Goal: Information Seeking & Learning: Learn about a topic

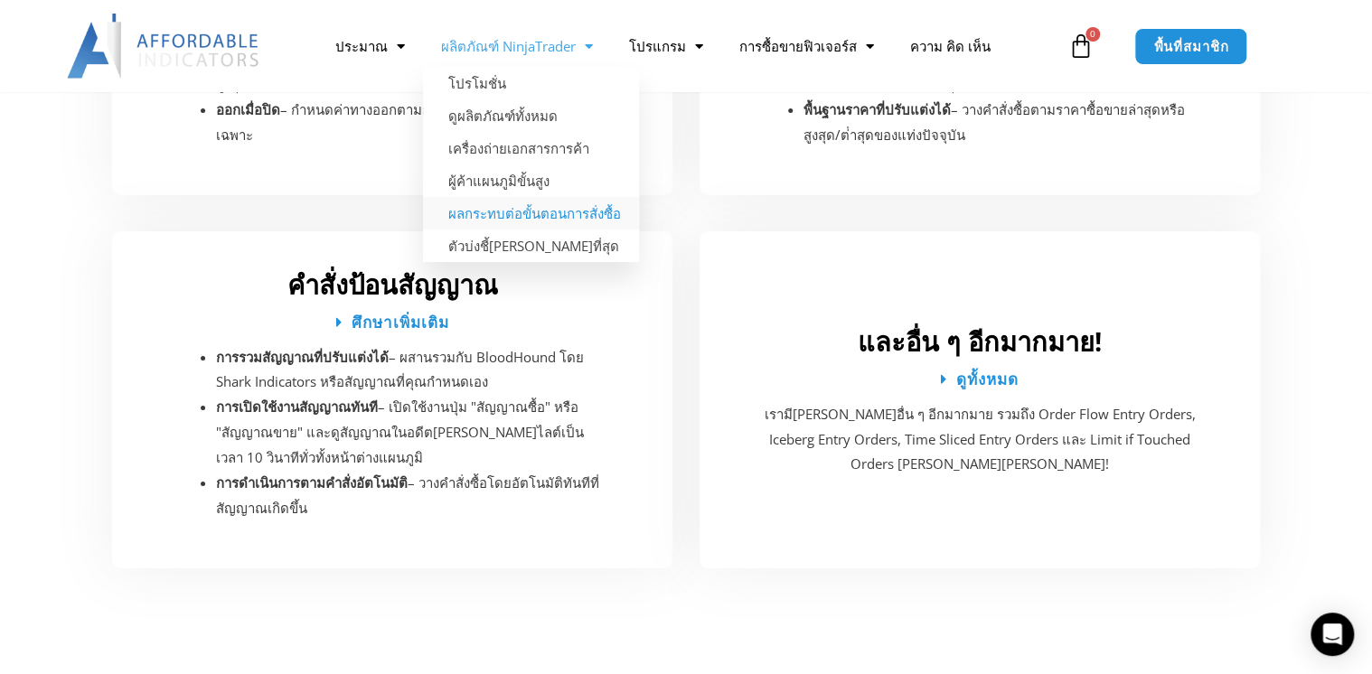
scroll to position [3355, 0]
click at [519, 216] on link "ผลกระทบต่อขั้นตอนการสั่งซื้อ" at bounding box center [531, 213] width 216 height 33
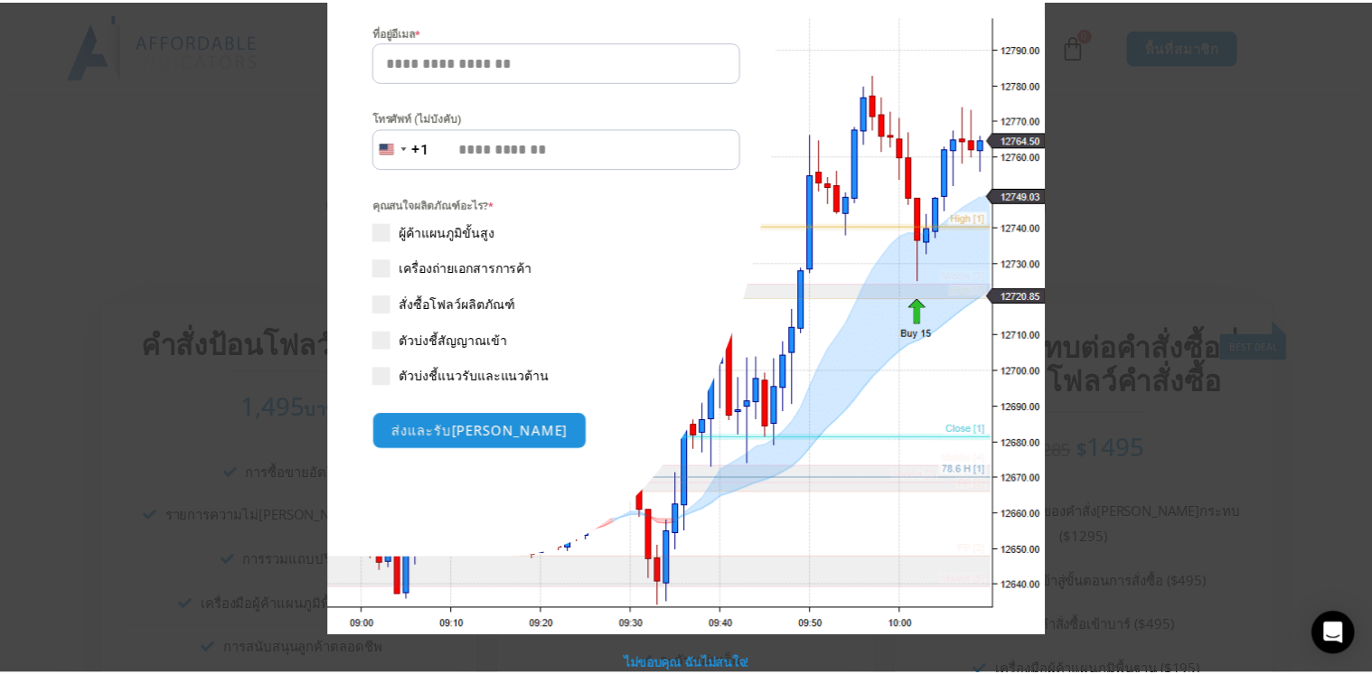
scroll to position [60, 0]
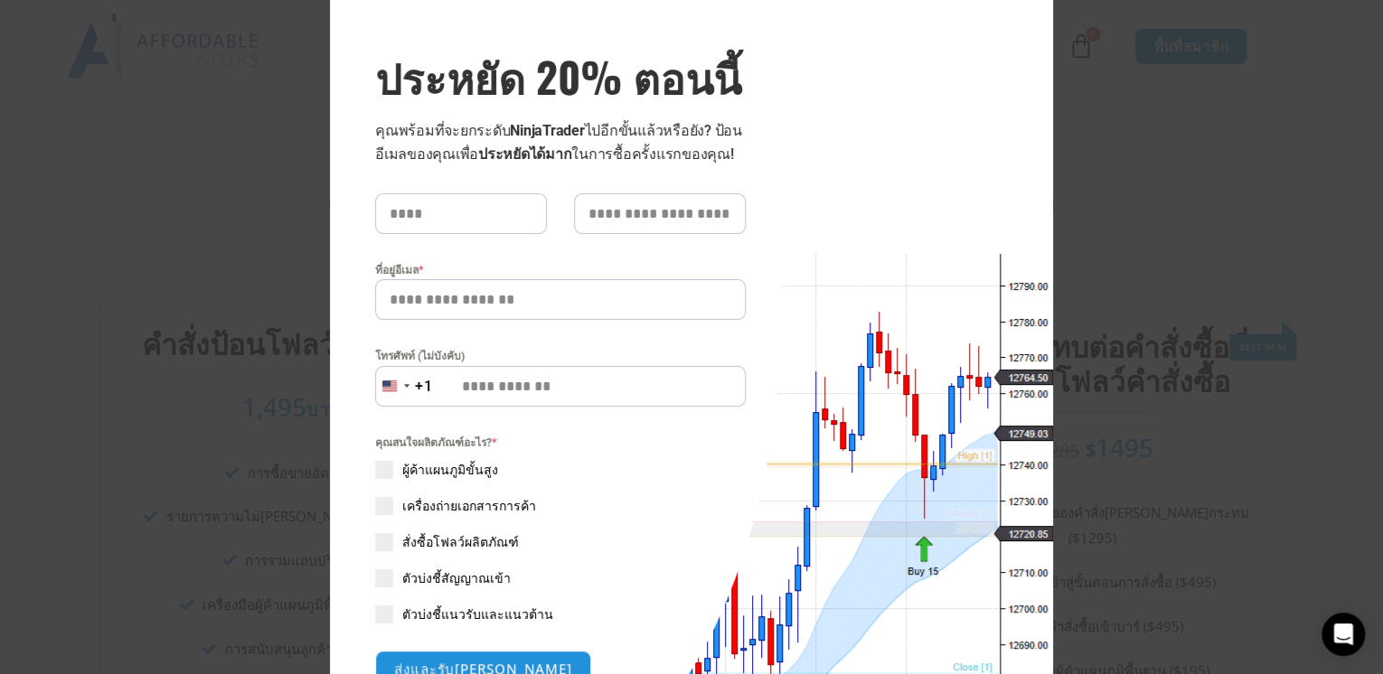
click at [1269, 322] on div "ปิดโมดูลนี้ ประหยัด 20% ตอนนี้ คุณพร้อมที่จะยกระดับ NinjaTrader ไปอีกขั้นแล้วหร…" at bounding box center [691, 337] width 1383 height 674
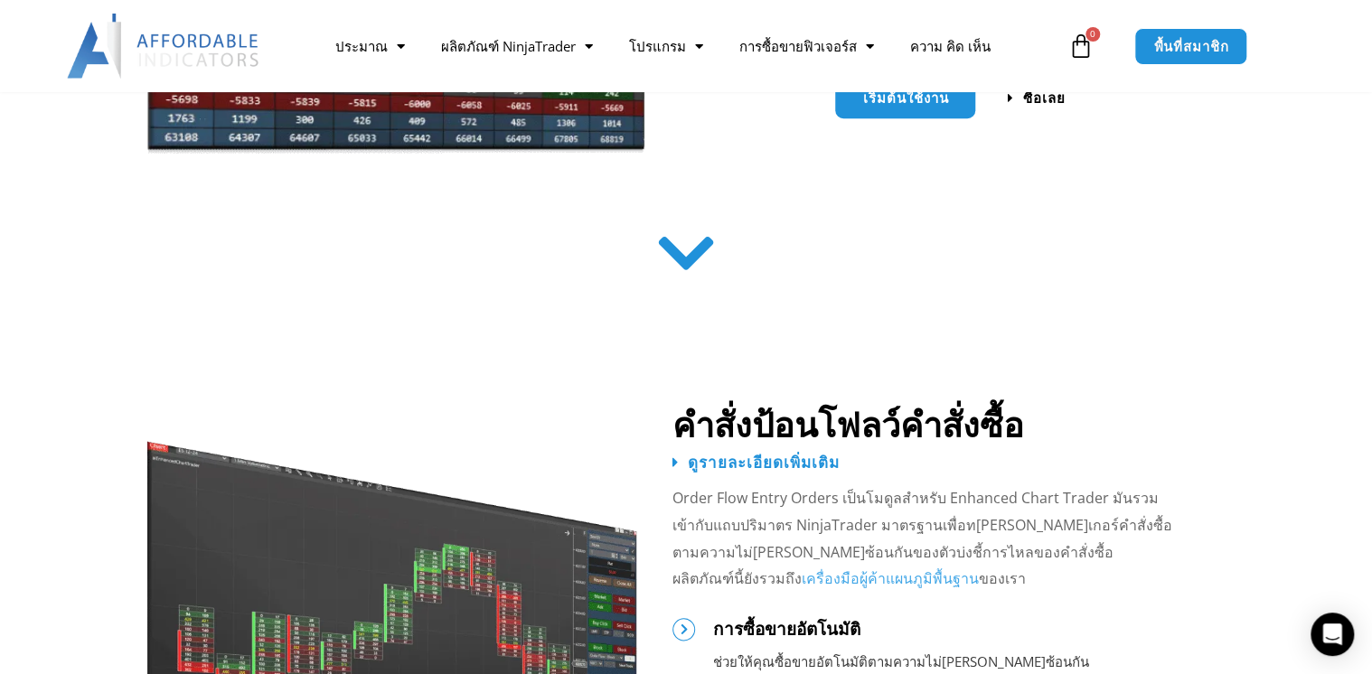
scroll to position [578, 0]
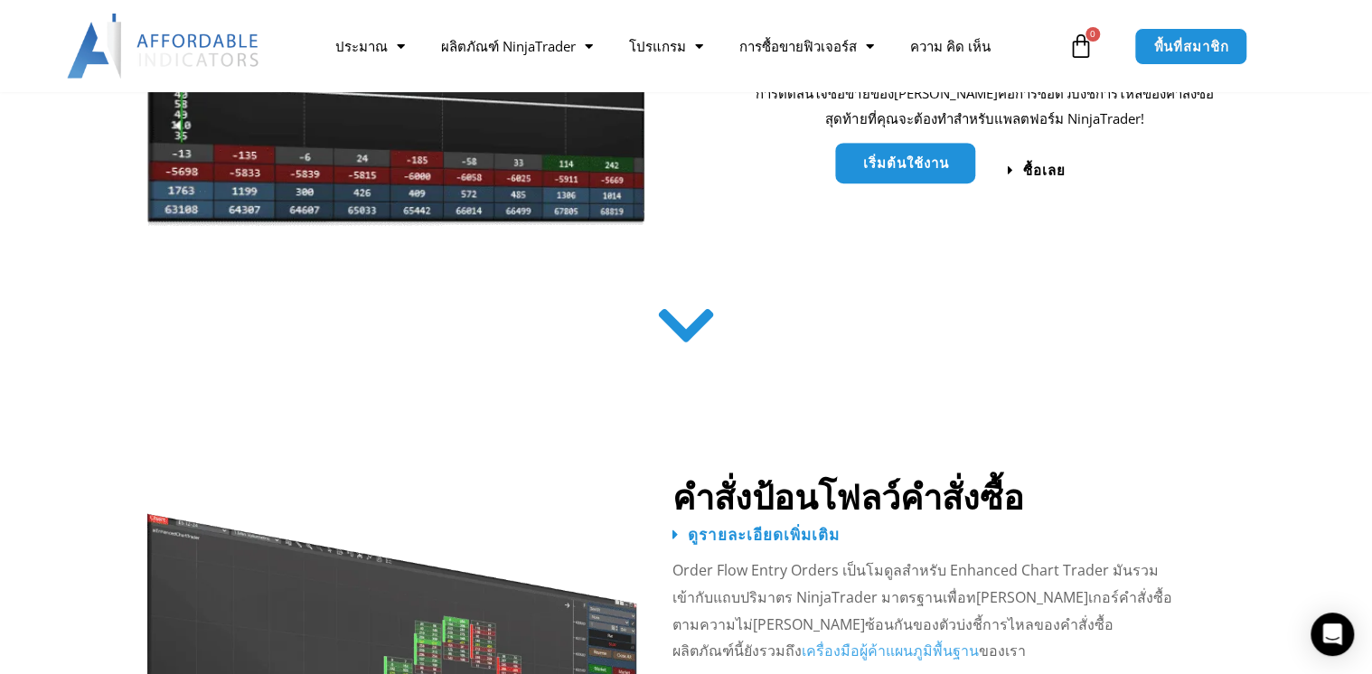
click at [931, 166] on span "เริ่มต้นใช้งาน" at bounding box center [905, 163] width 86 height 14
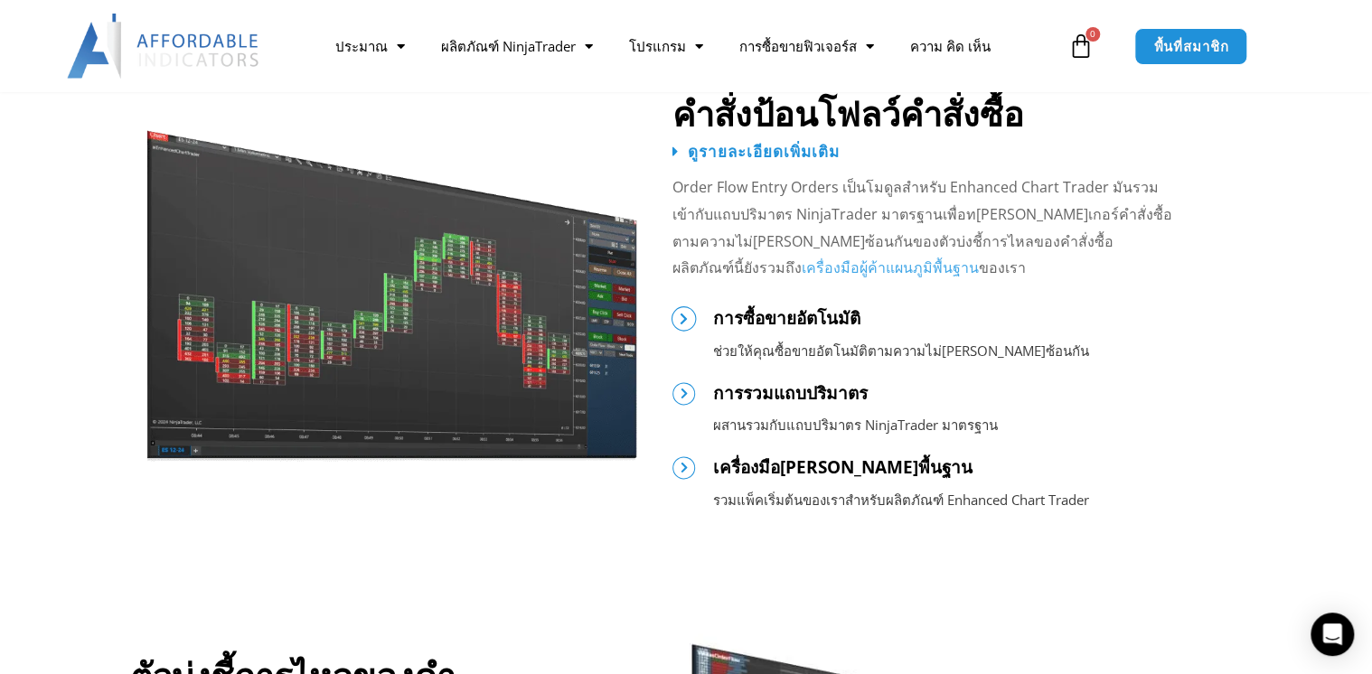
click at [682, 316] on icon at bounding box center [683, 318] width 13 height 13
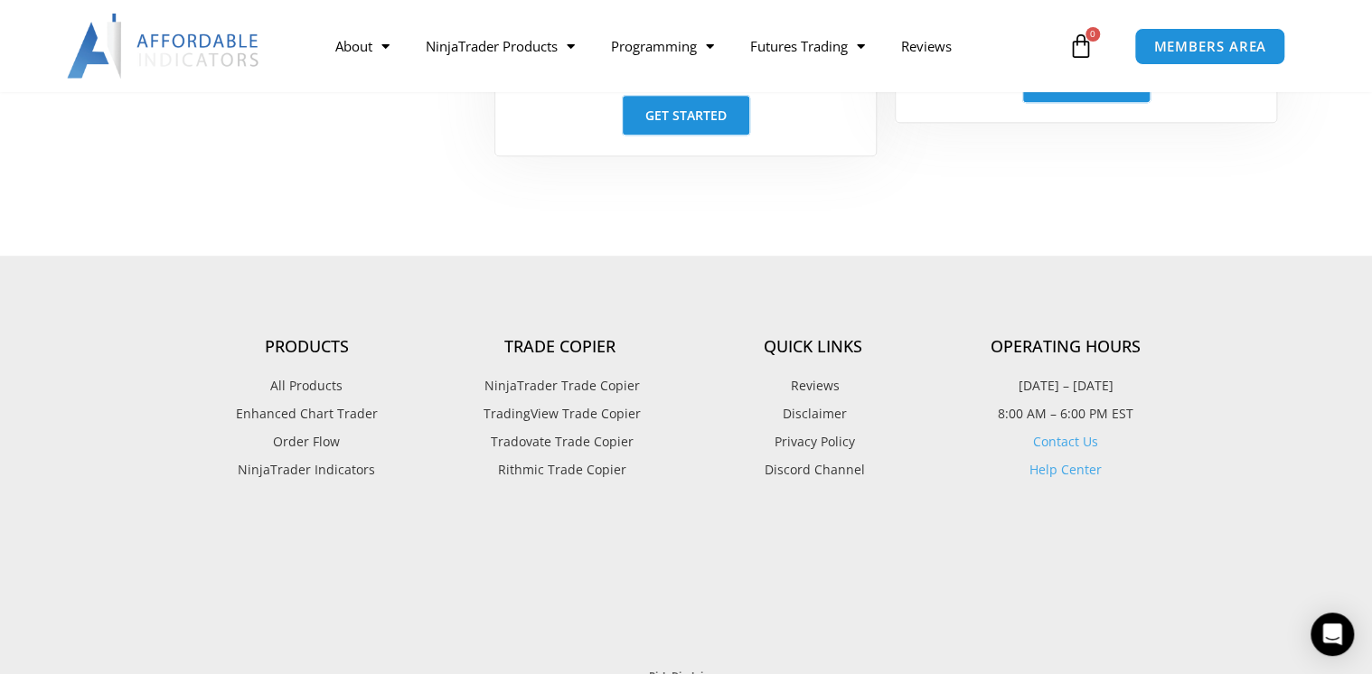
scroll to position [3366, 0]
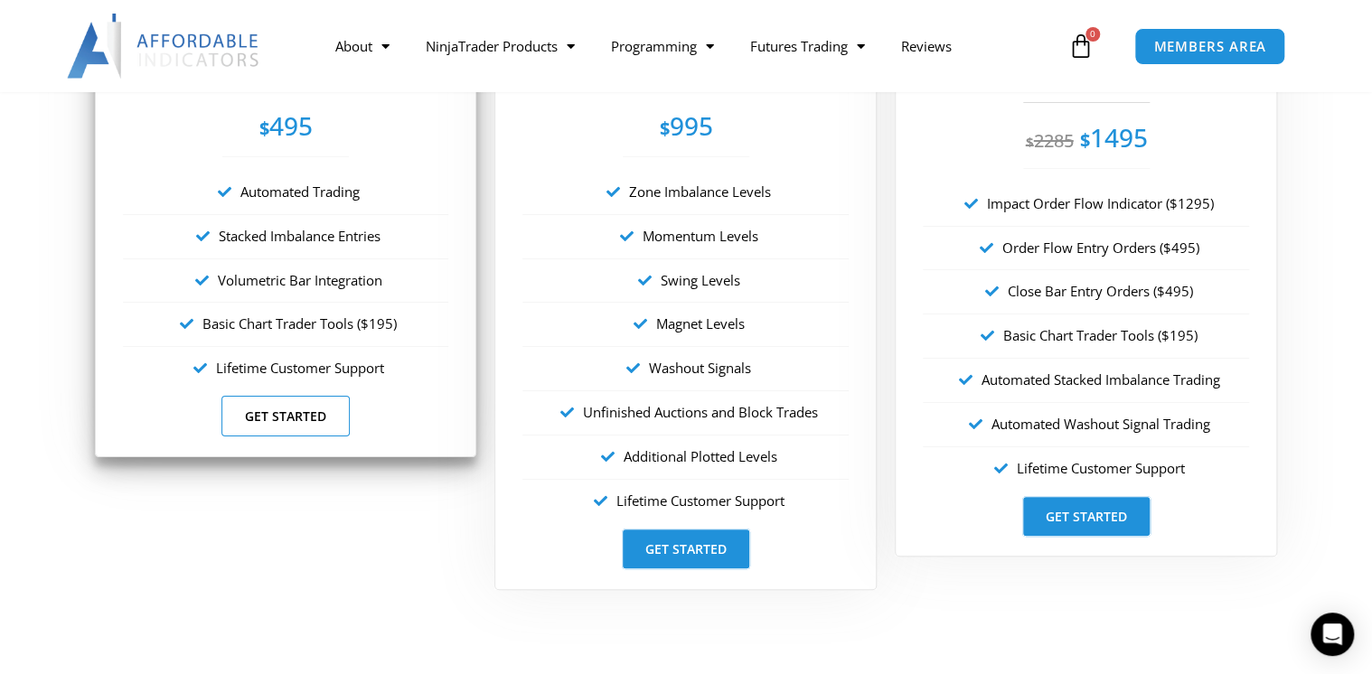
click at [288, 415] on link "Get Started" at bounding box center [285, 416] width 128 height 41
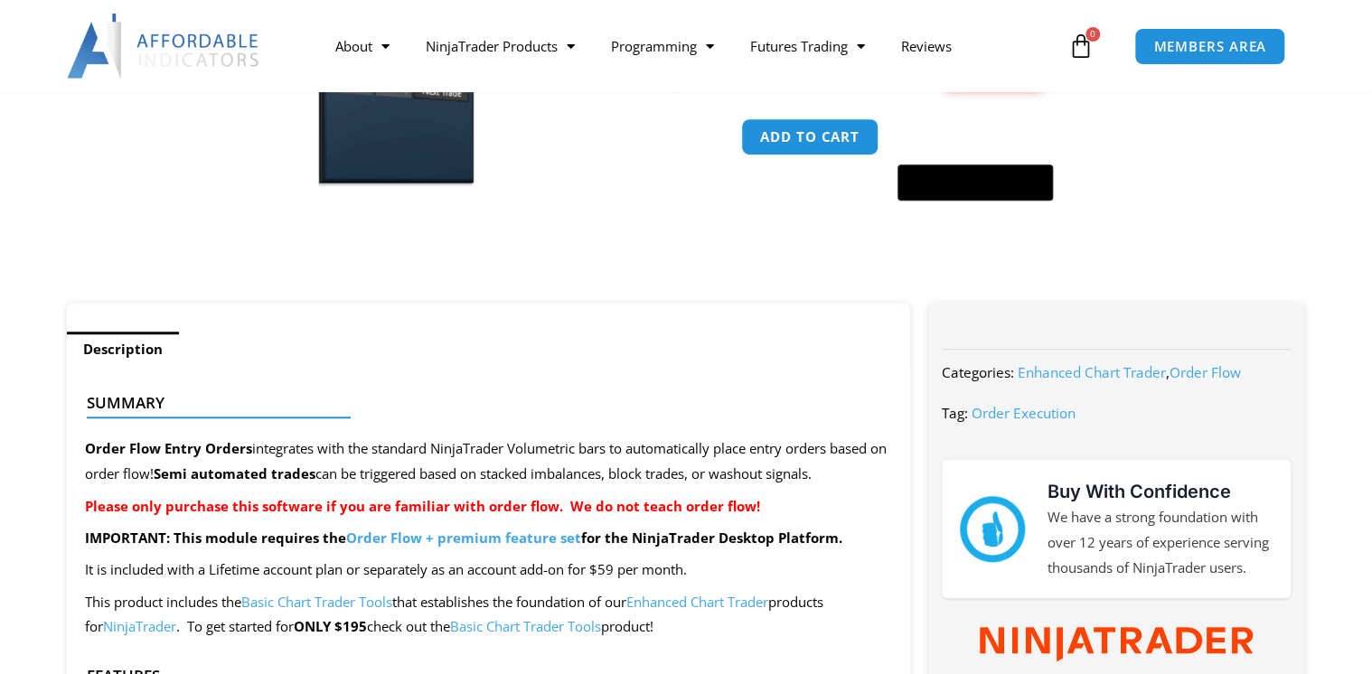
scroll to position [217, 0]
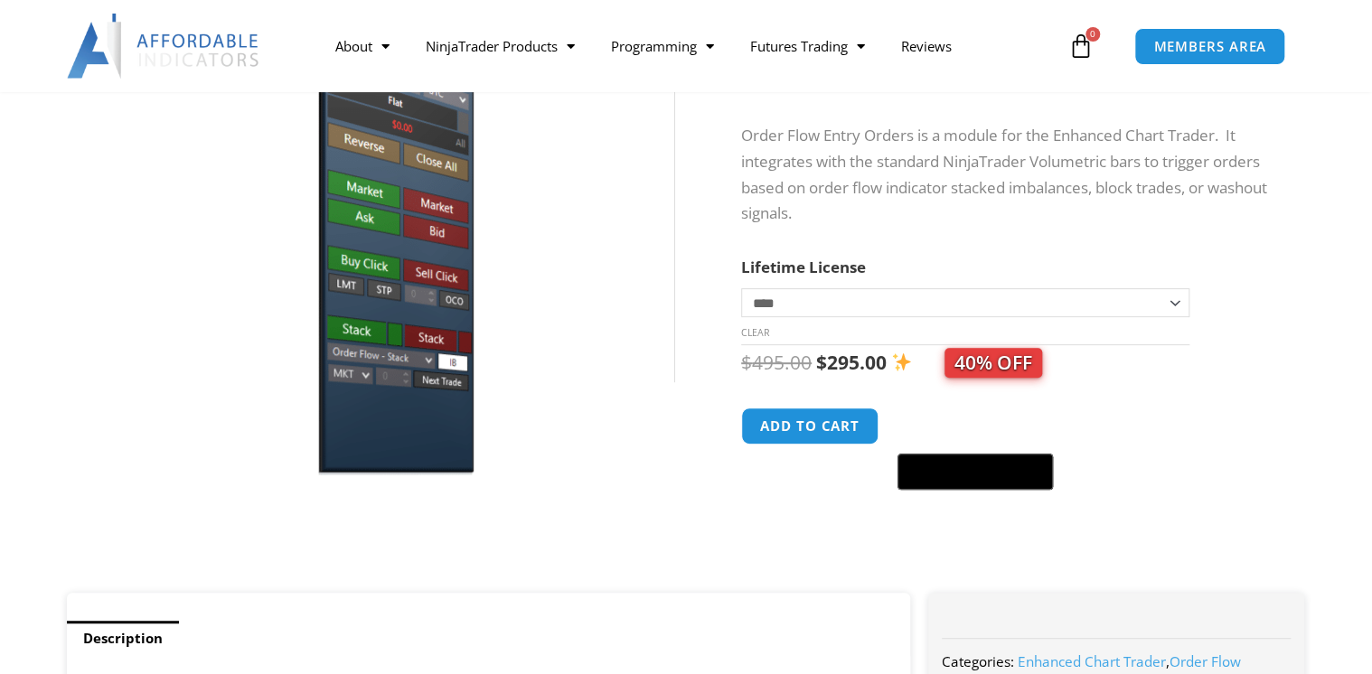
click at [861, 310] on select "**********" at bounding box center [965, 302] width 448 height 29
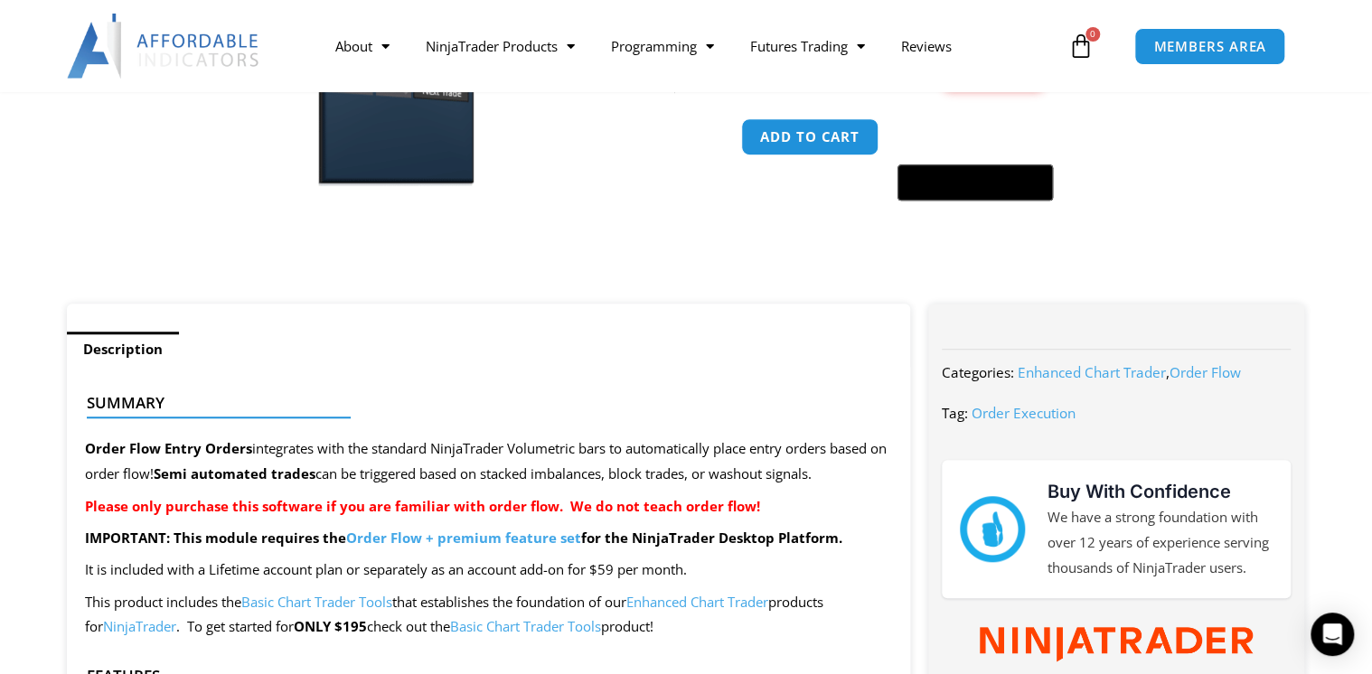
scroll to position [1012, 0]
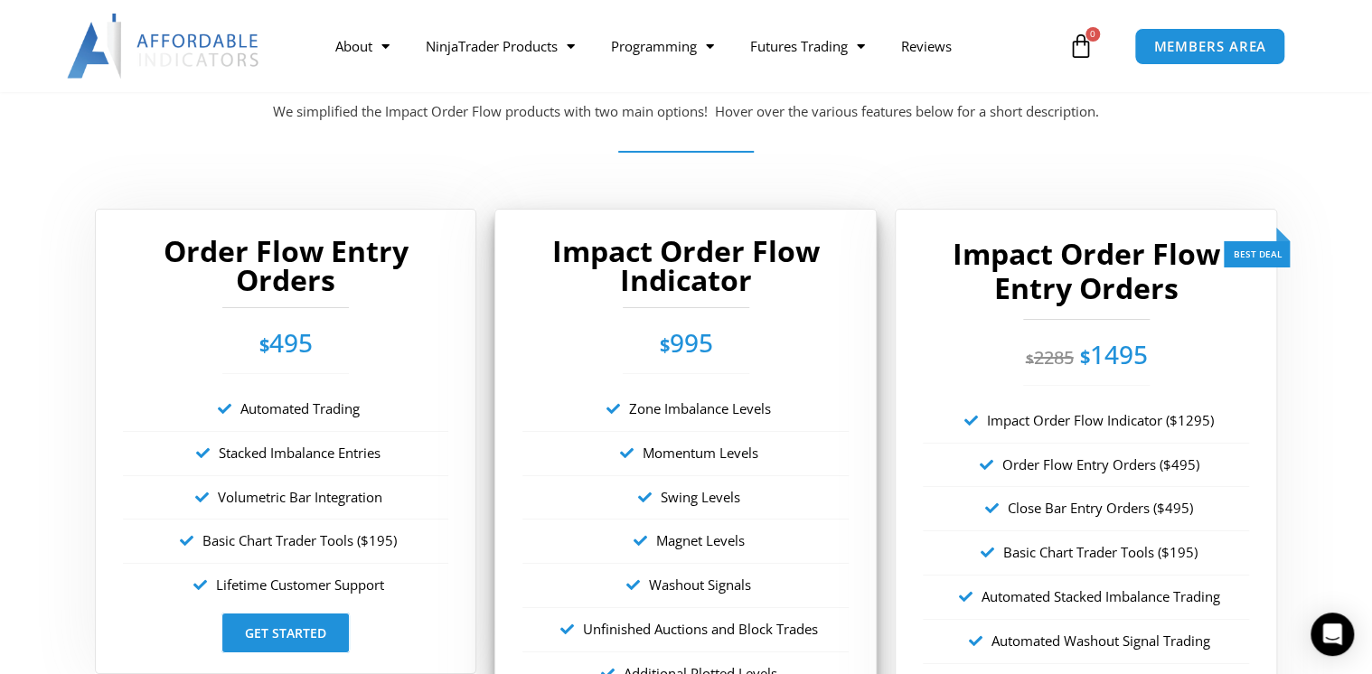
scroll to position [3366, 0]
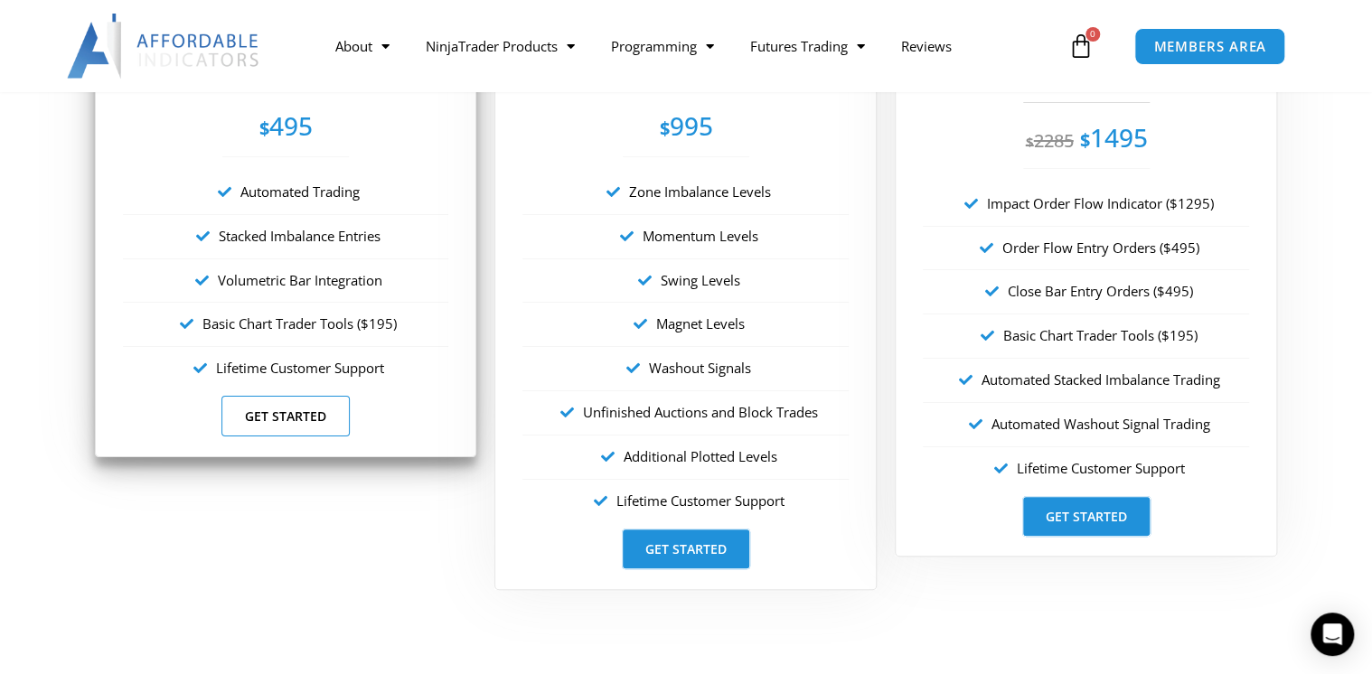
click at [290, 408] on link "Get Started" at bounding box center [285, 416] width 128 height 41
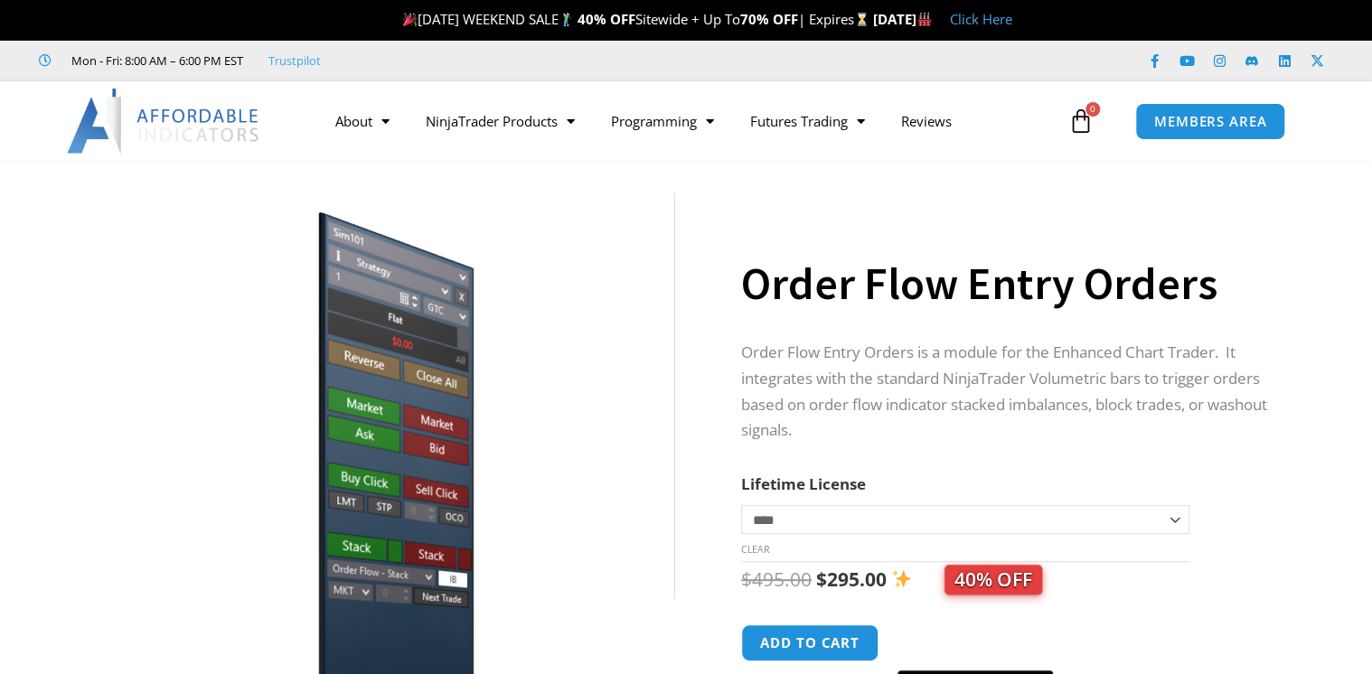
scroll to position [217, 0]
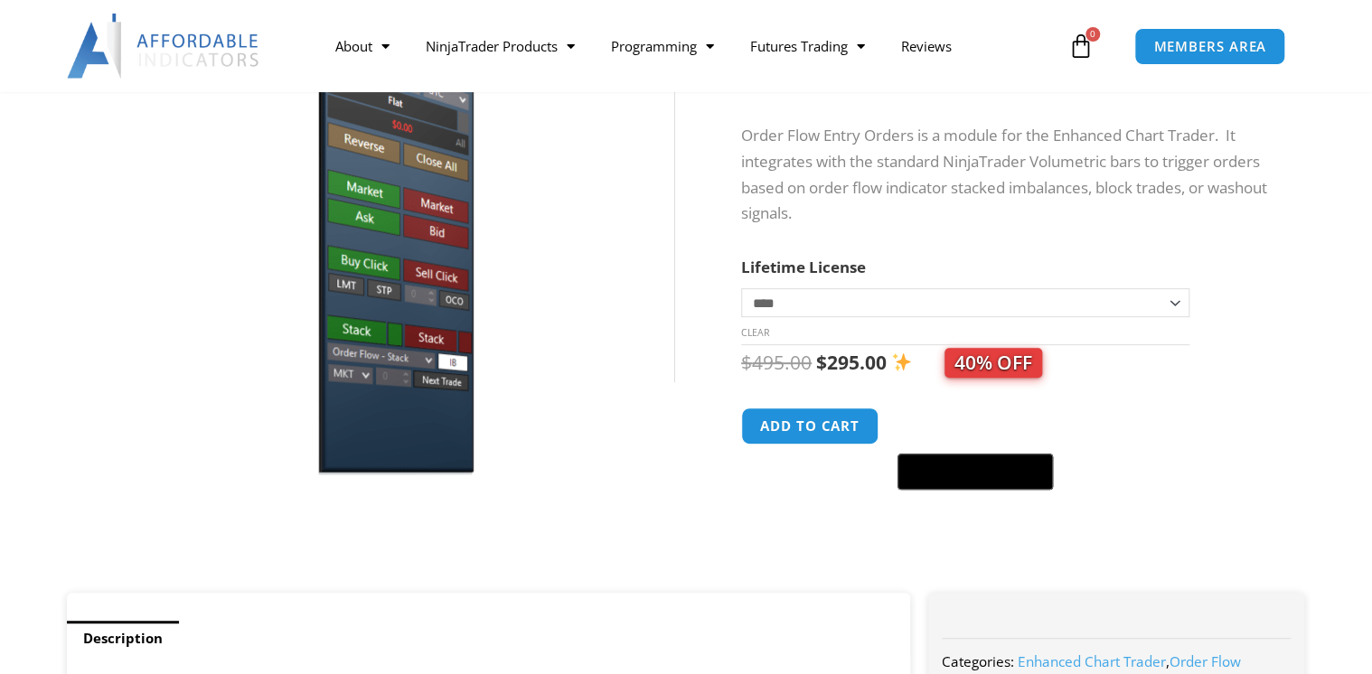
click at [951, 307] on select "**********" at bounding box center [965, 302] width 448 height 29
select select "*"
click at [741, 288] on select "**********" at bounding box center [965, 302] width 448 height 29
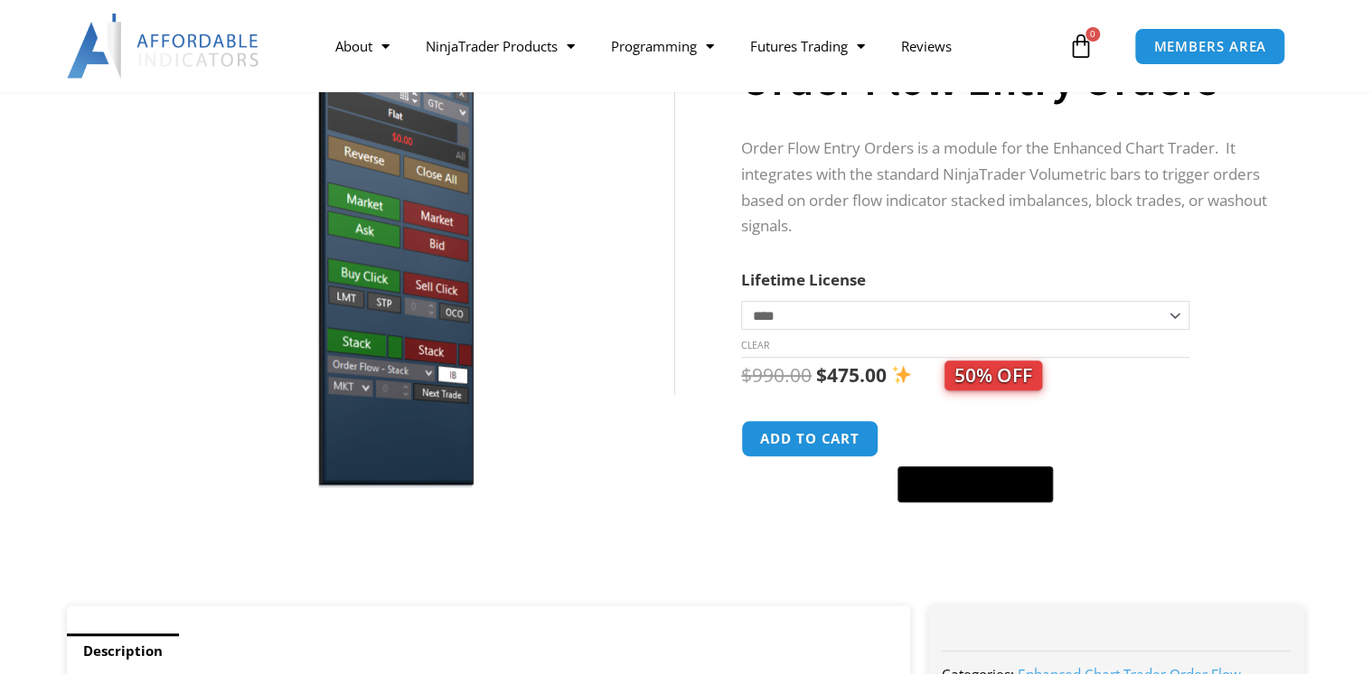
click at [927, 321] on select "**********" at bounding box center [965, 315] width 448 height 29
click at [741, 301] on select "**********" at bounding box center [965, 315] width 448 height 29
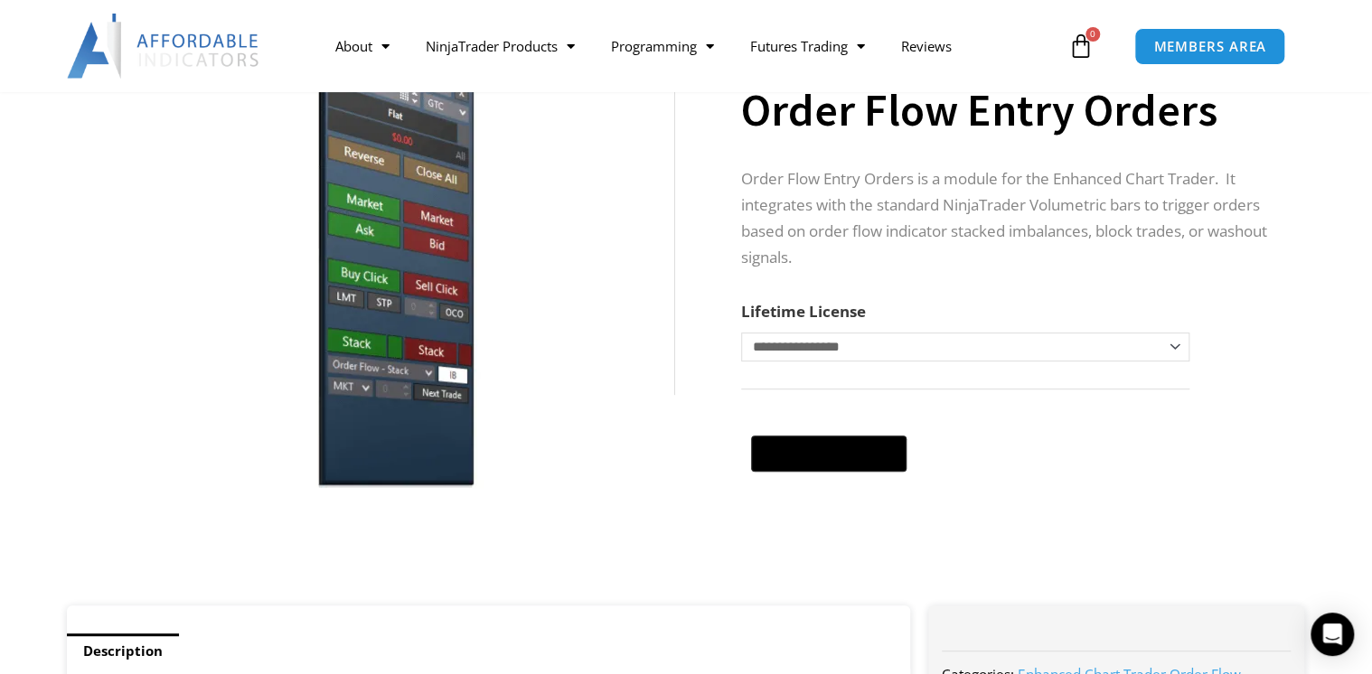
click at [908, 352] on select "**********" at bounding box center [965, 347] width 448 height 29
select select "*"
click at [741, 333] on select "**********" at bounding box center [965, 347] width 448 height 29
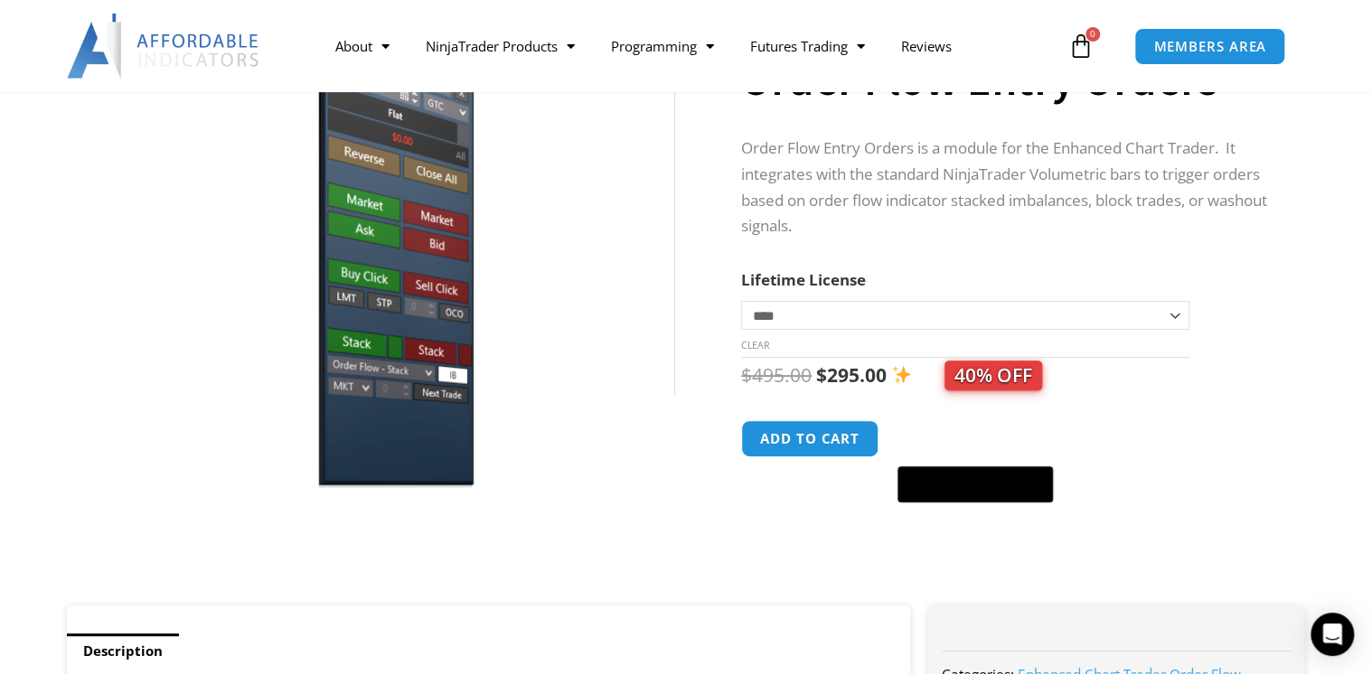
click at [995, 382] on span "40% OFF" at bounding box center [993, 376] width 98 height 30
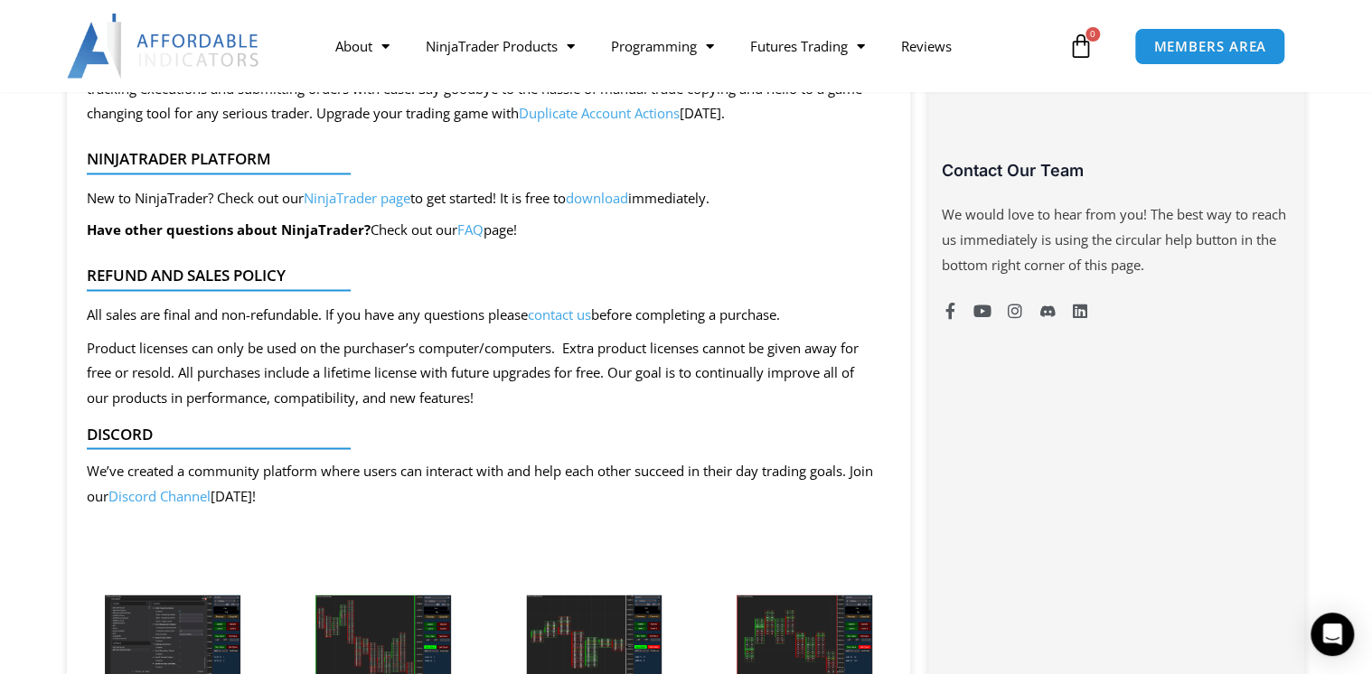
scroll to position [1663, 0]
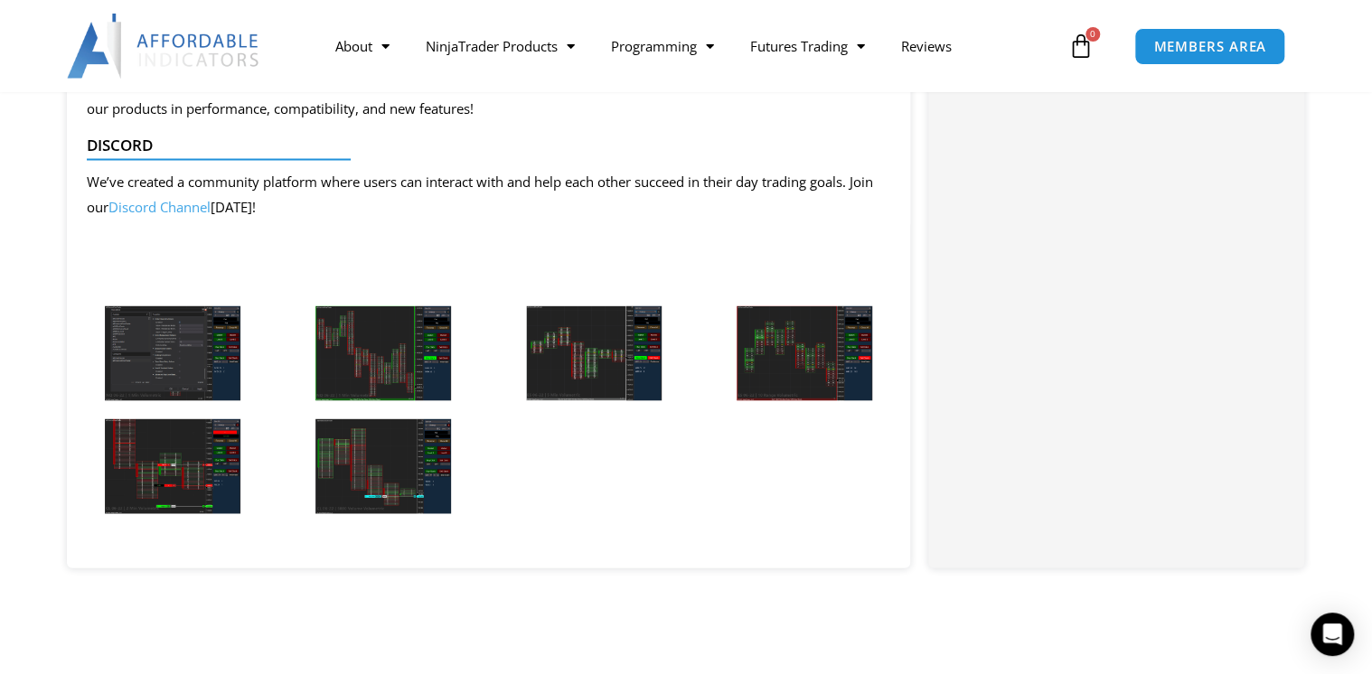
click at [192, 361] on img at bounding box center [173, 352] width 136 height 95
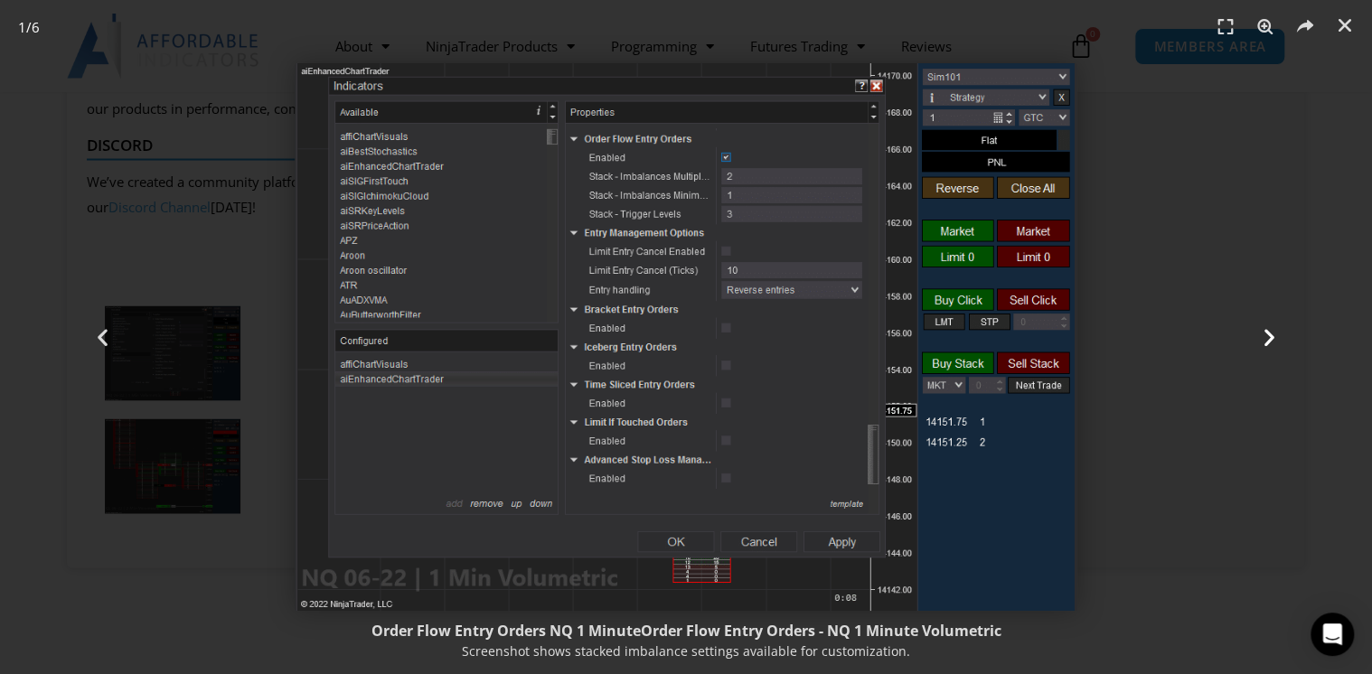
click at [1281, 340] on div "Next" at bounding box center [1269, 337] width 206 height 674
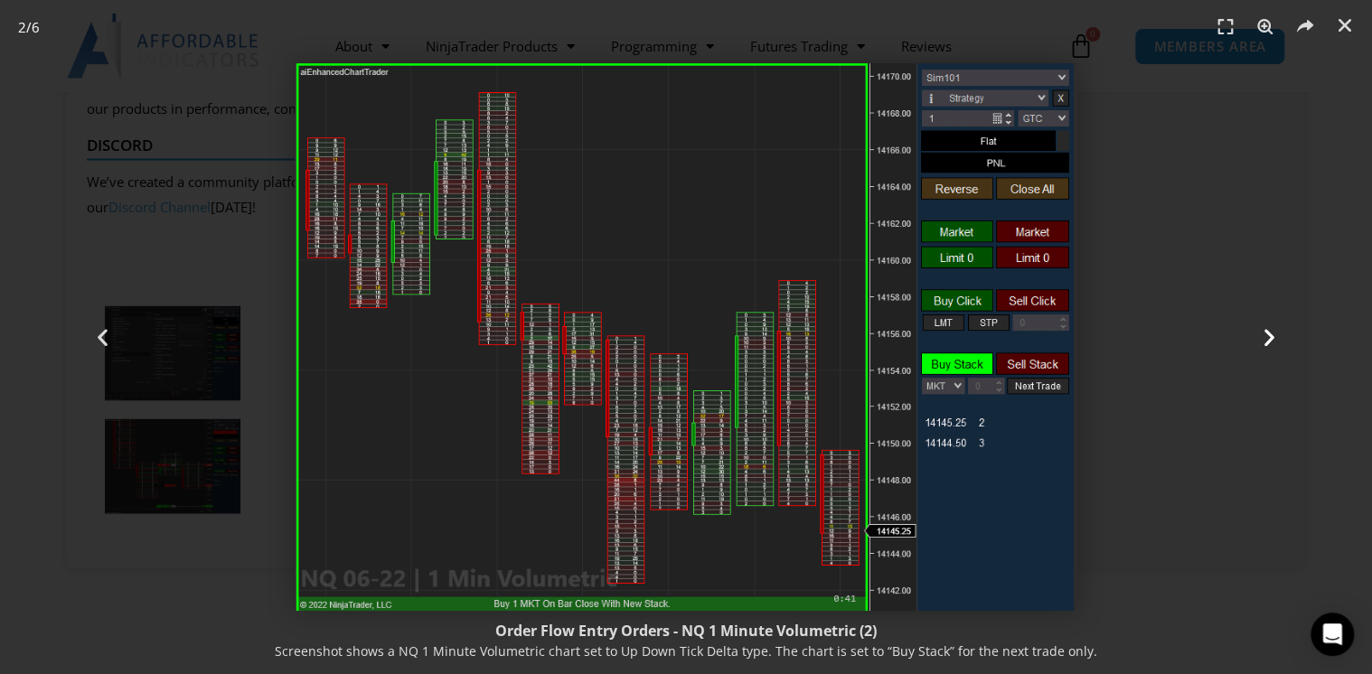
click at [1281, 340] on div "Next" at bounding box center [1269, 337] width 206 height 674
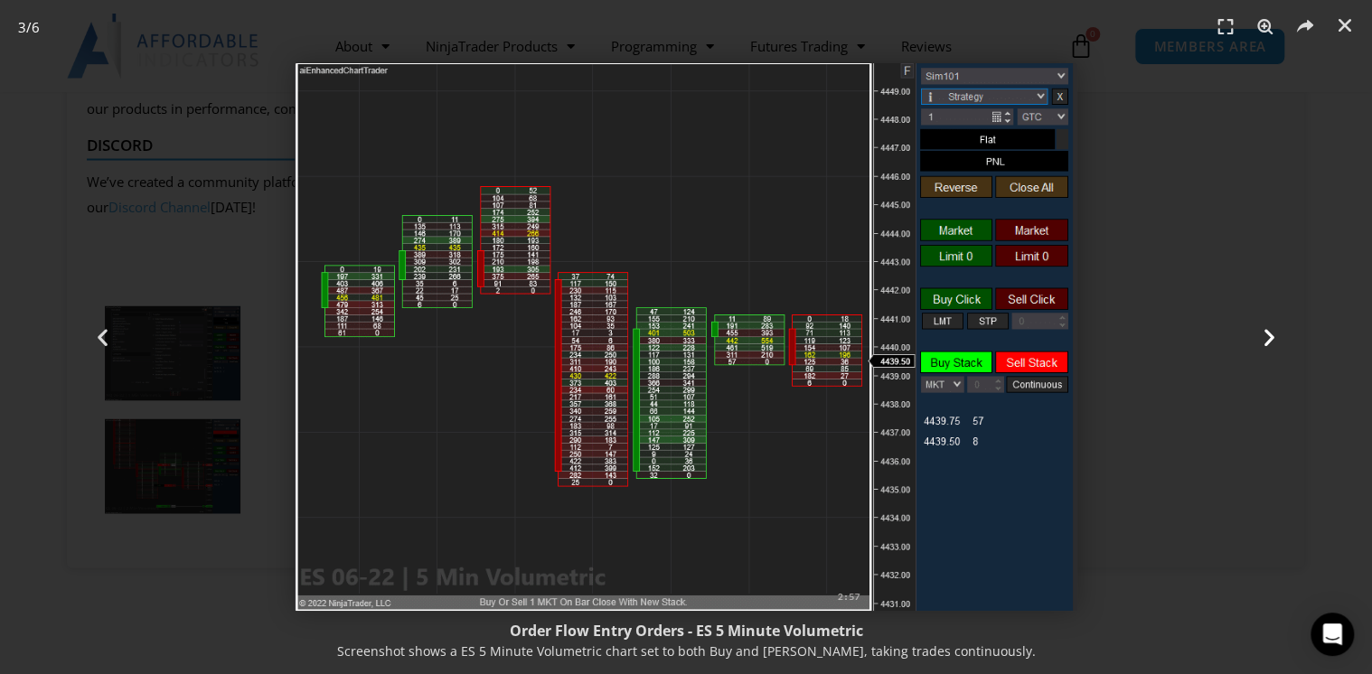
click at [1281, 340] on div "Next" at bounding box center [1269, 337] width 206 height 674
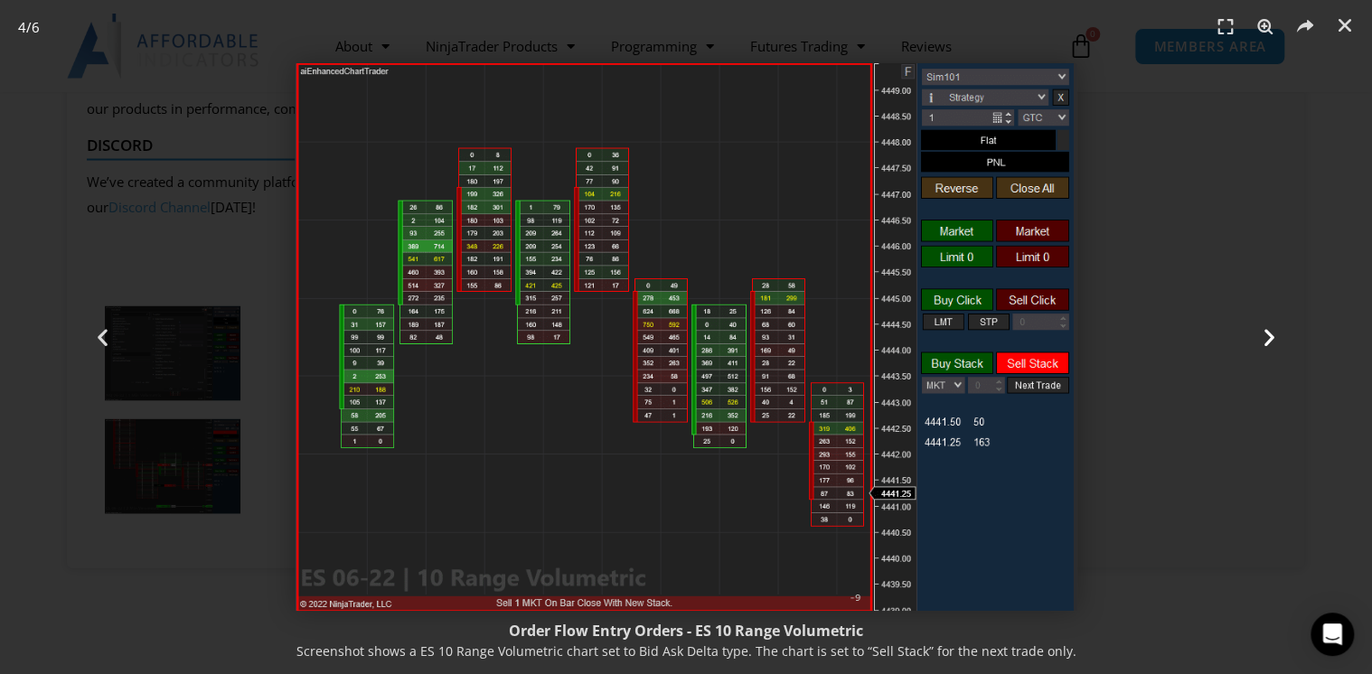
click at [1281, 340] on div "Next" at bounding box center [1269, 337] width 206 height 674
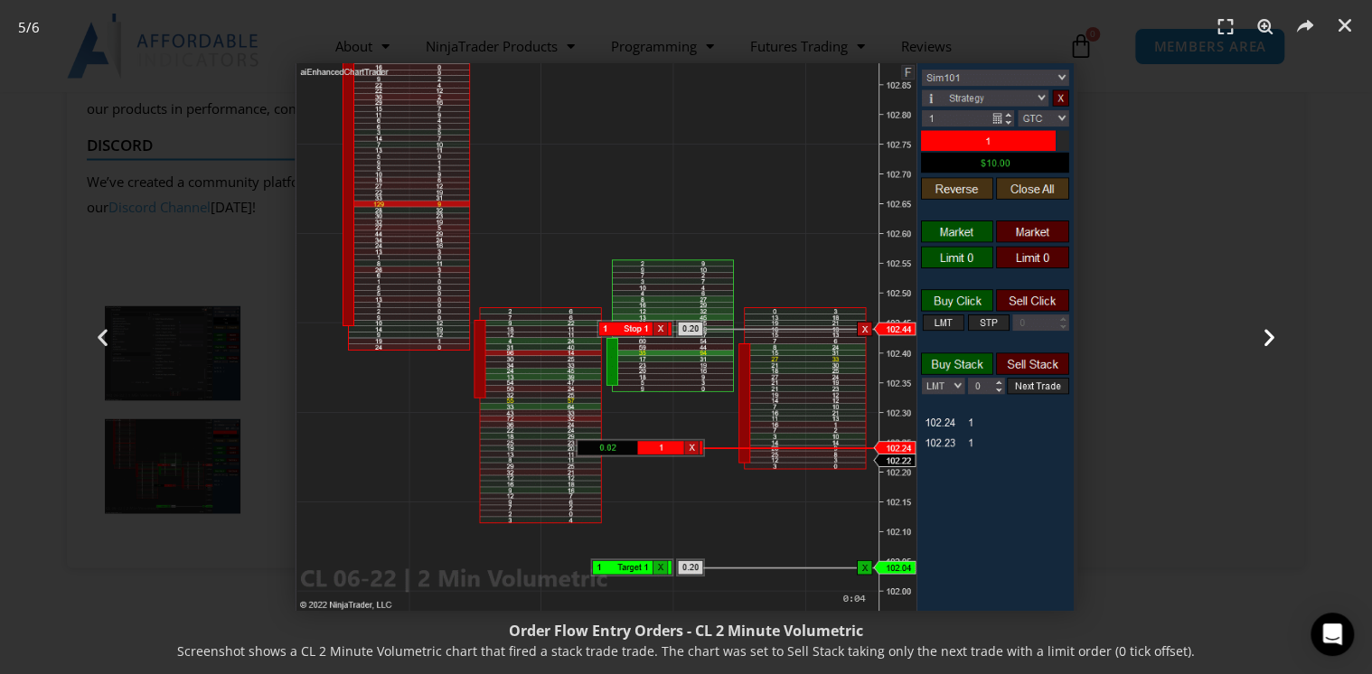
click at [1283, 341] on div "Next" at bounding box center [1269, 337] width 206 height 674
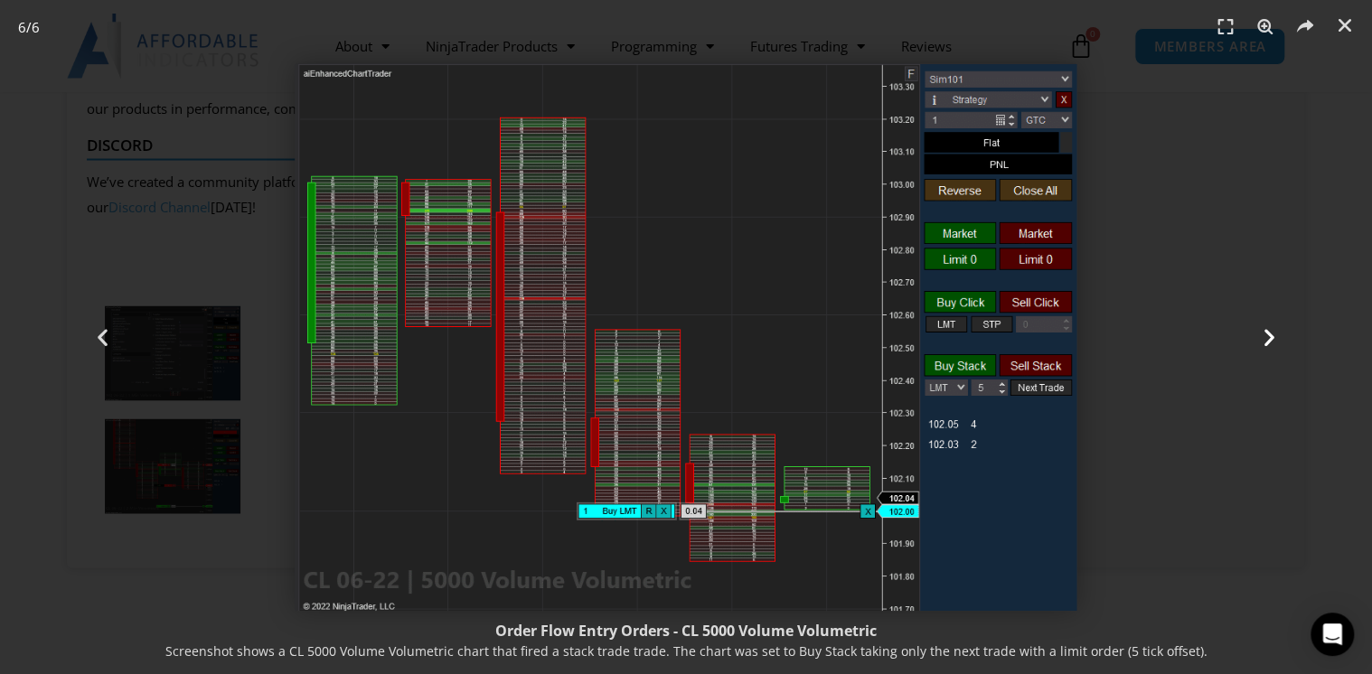
click at [1283, 341] on div "Next" at bounding box center [1269, 337] width 206 height 674
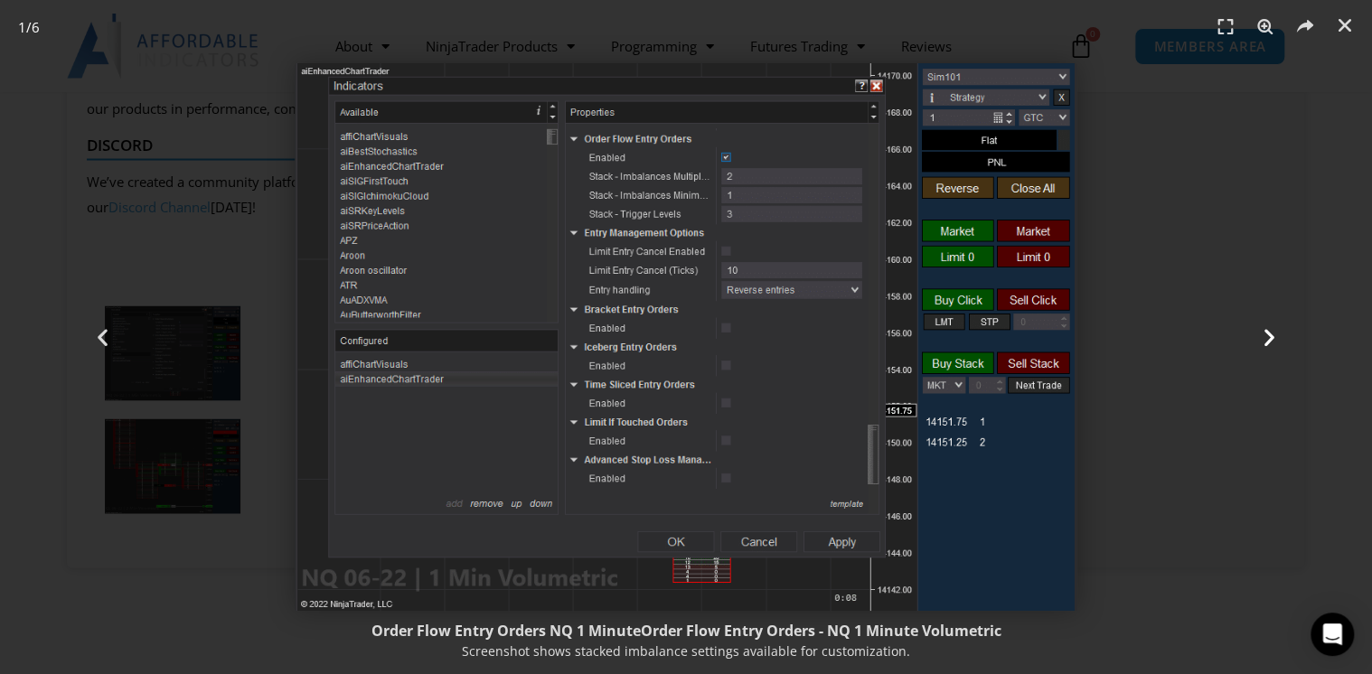
click at [1283, 341] on div "Next" at bounding box center [1269, 337] width 206 height 674
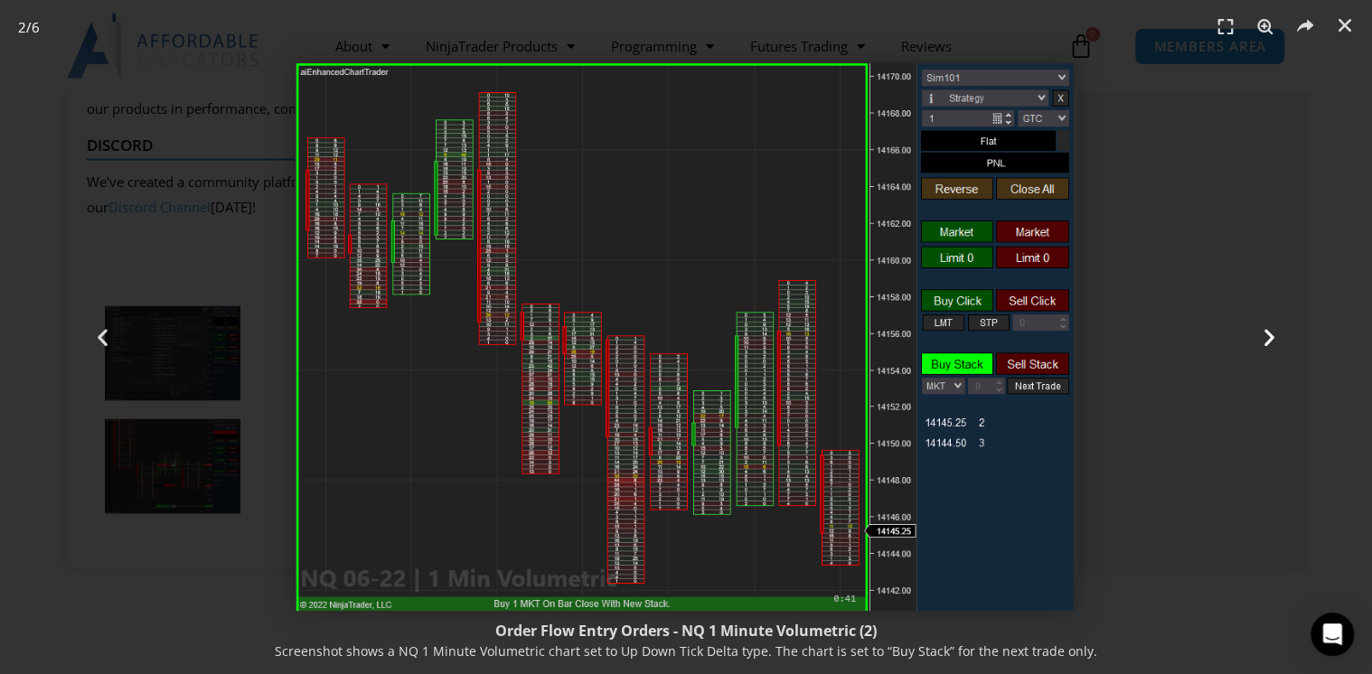
click at [1283, 341] on div "Next" at bounding box center [1269, 337] width 206 height 674
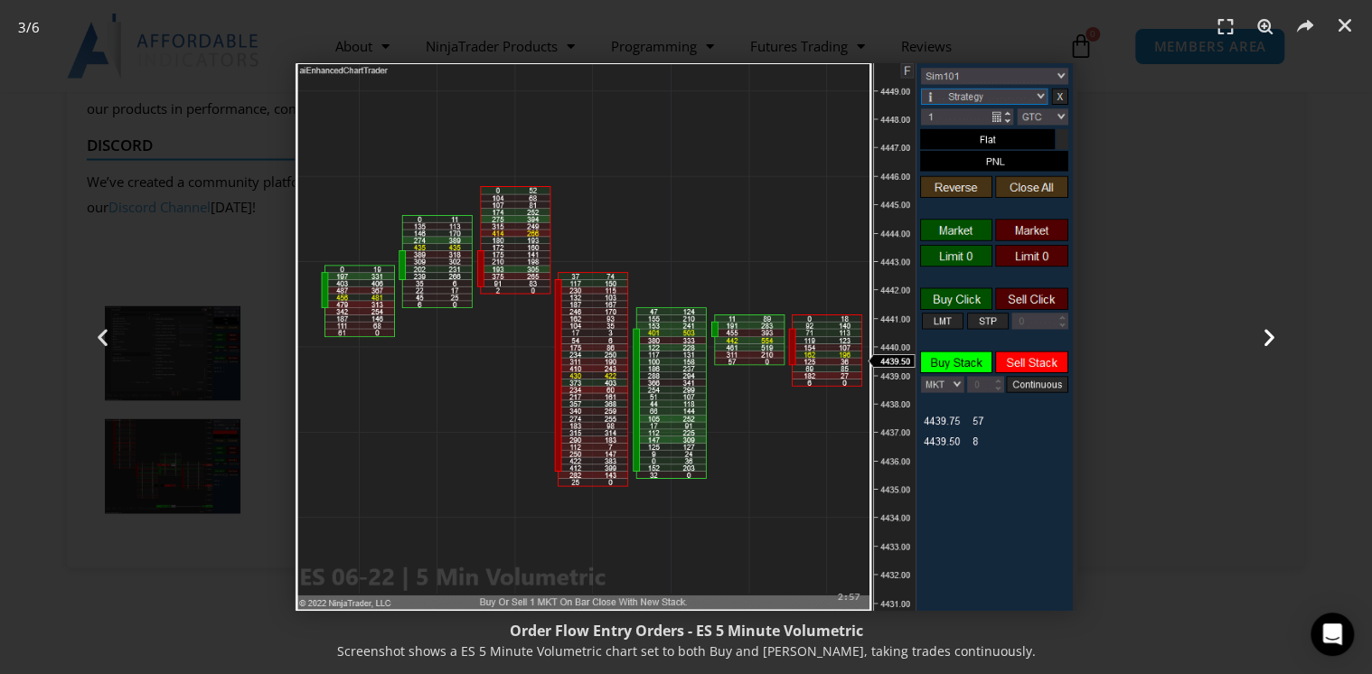
click at [1283, 341] on div "Next" at bounding box center [1269, 337] width 206 height 674
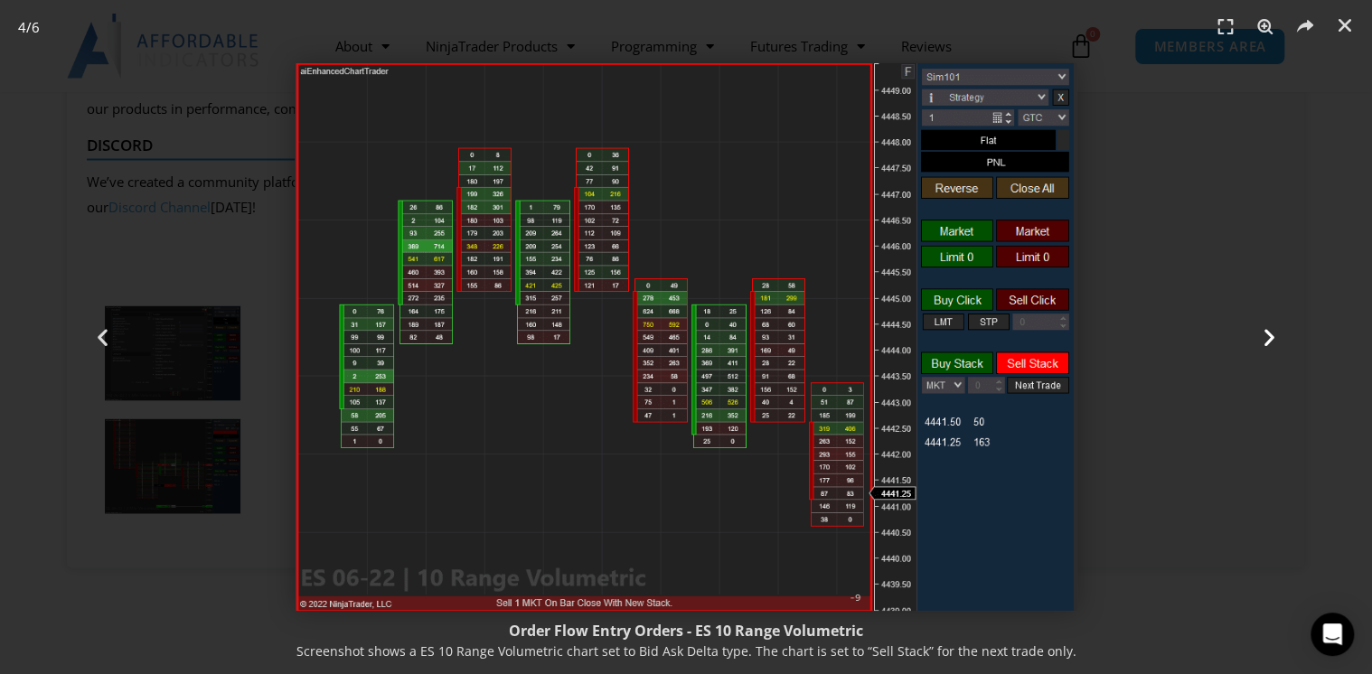
click at [1283, 341] on div "Next" at bounding box center [1269, 337] width 206 height 674
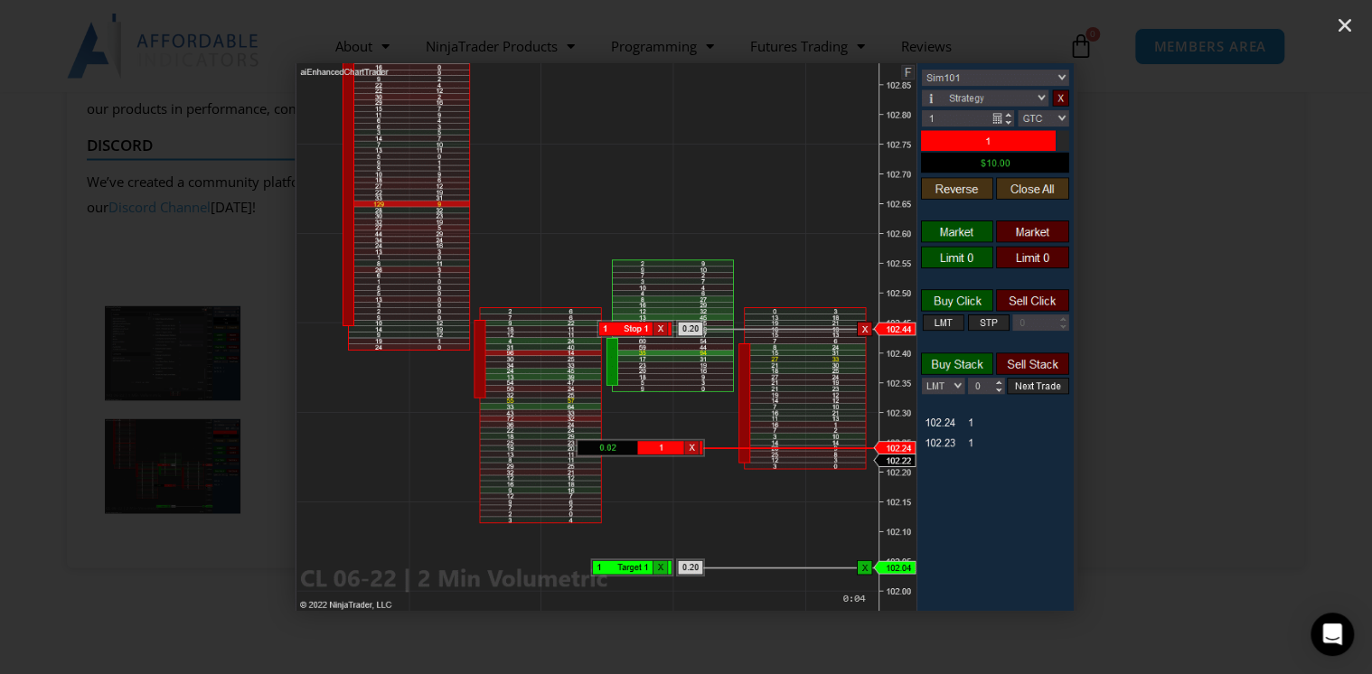
click at [1283, 341] on div "Next" at bounding box center [1269, 337] width 206 height 674
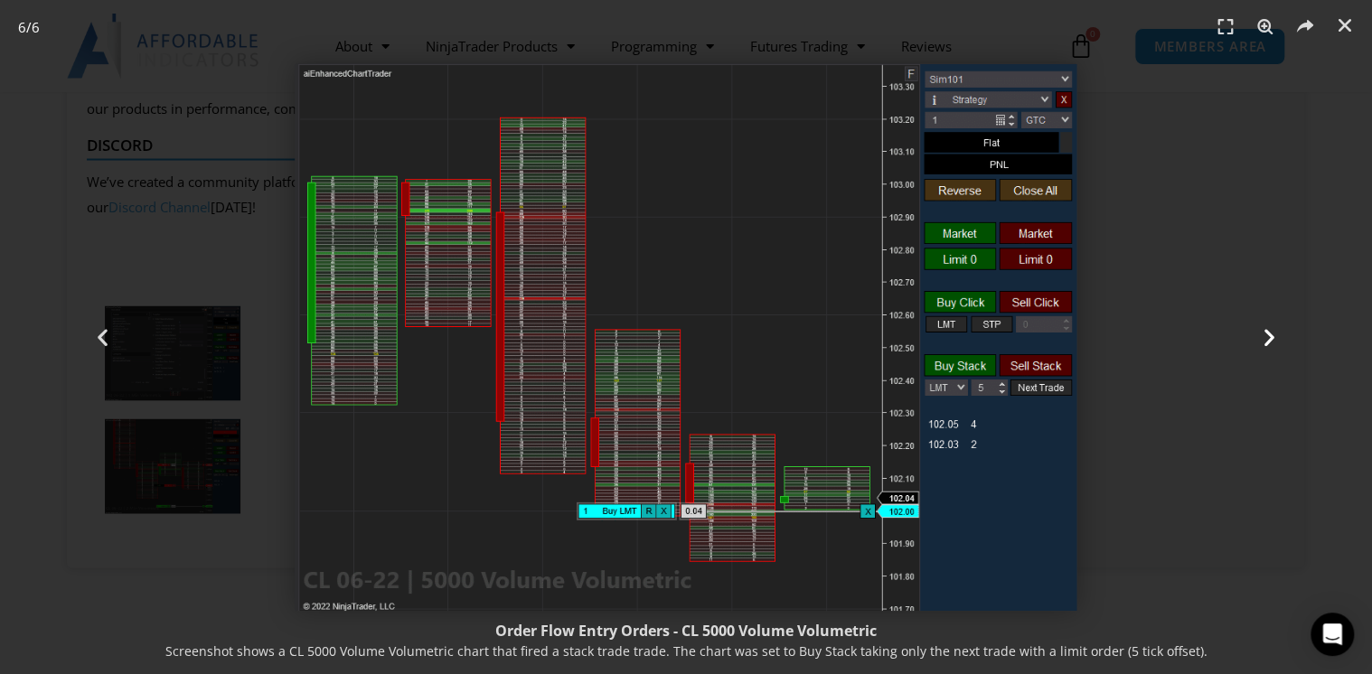
click at [1283, 341] on div "Next" at bounding box center [1269, 337] width 206 height 674
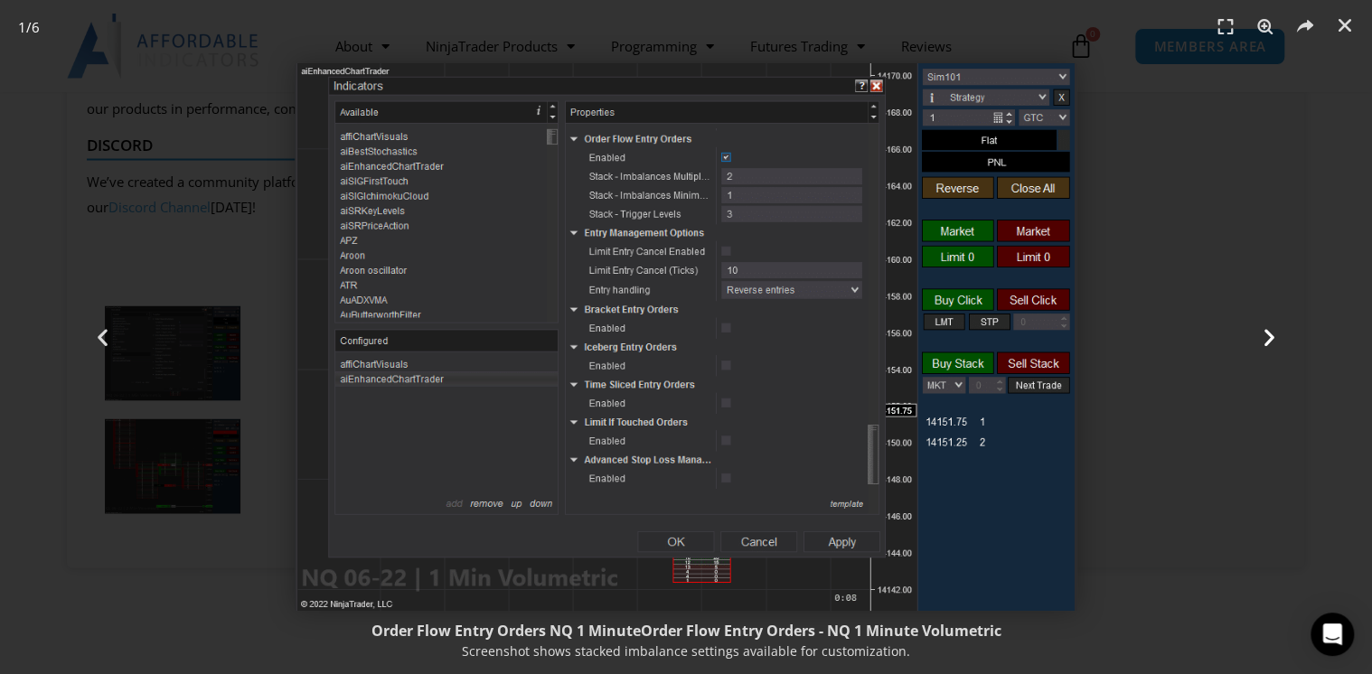
click at [1283, 341] on div "Next" at bounding box center [1269, 337] width 206 height 674
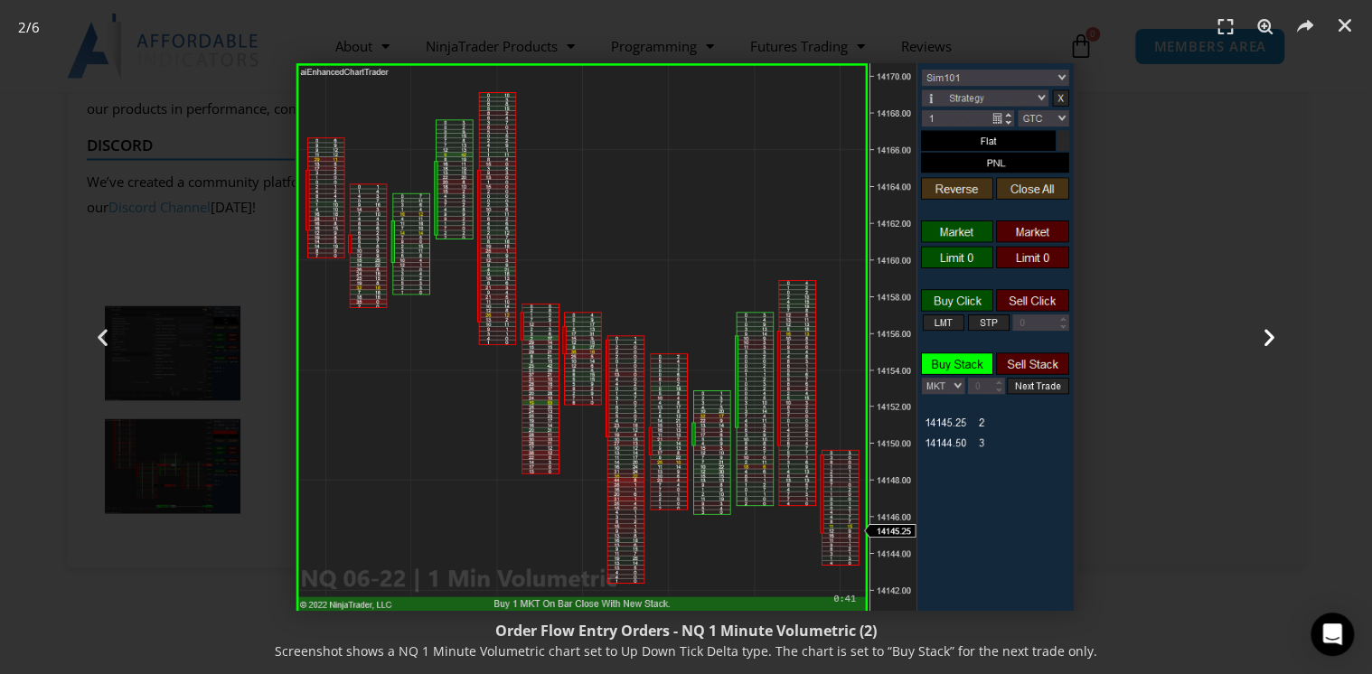
click at [1283, 341] on div "Next" at bounding box center [1269, 337] width 206 height 674
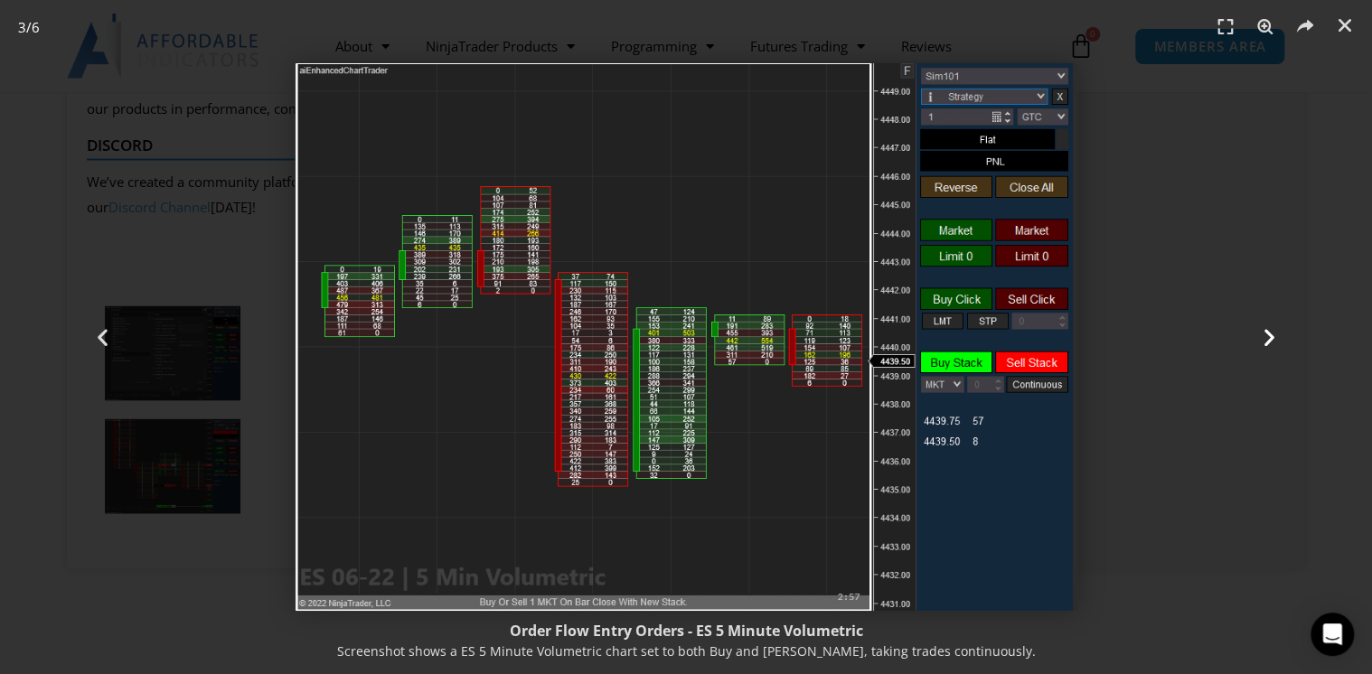
click at [1283, 341] on div "Next" at bounding box center [1269, 337] width 206 height 674
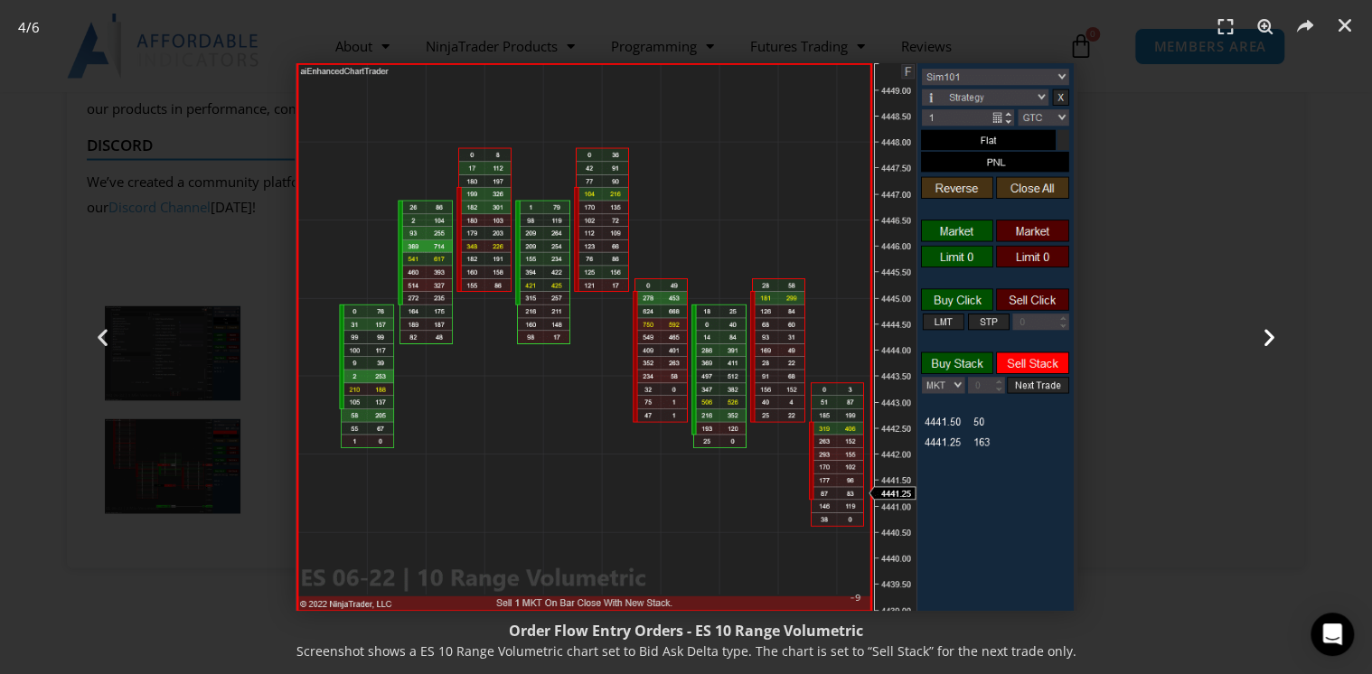
click at [1283, 341] on div "Next" at bounding box center [1269, 337] width 206 height 674
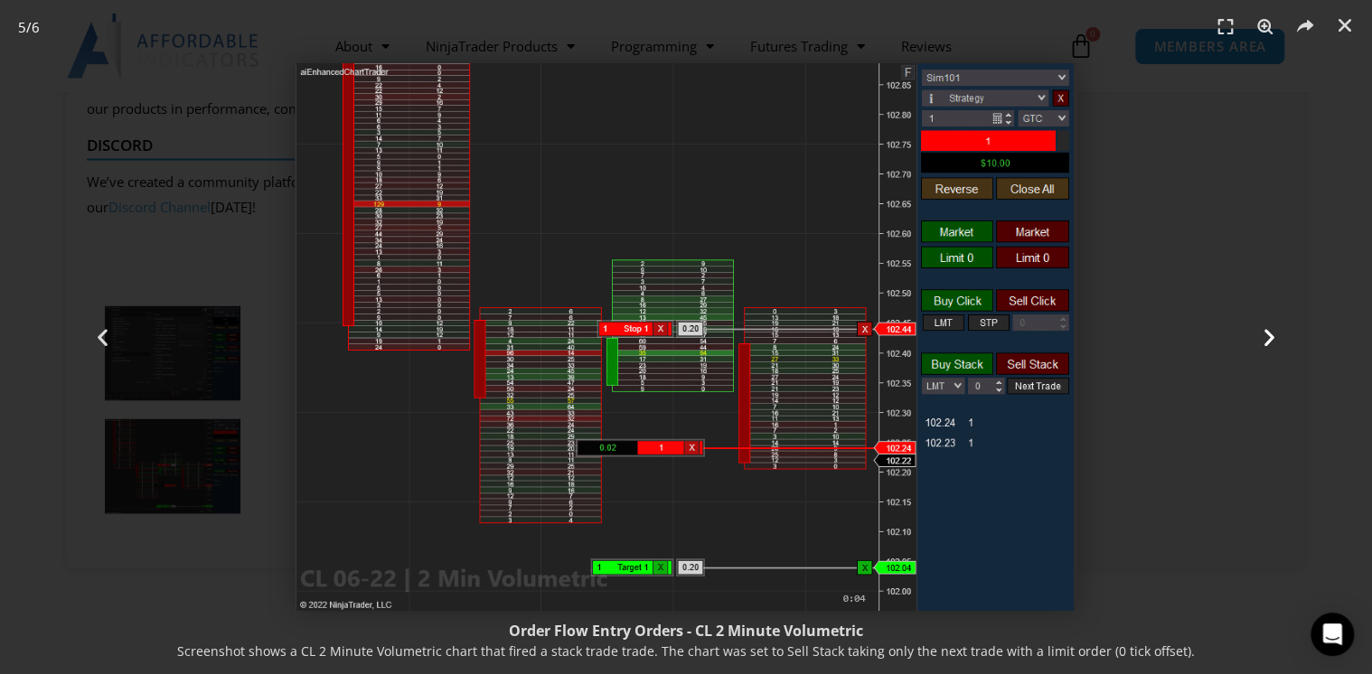
click at [1283, 341] on div "Next" at bounding box center [1269, 337] width 206 height 674
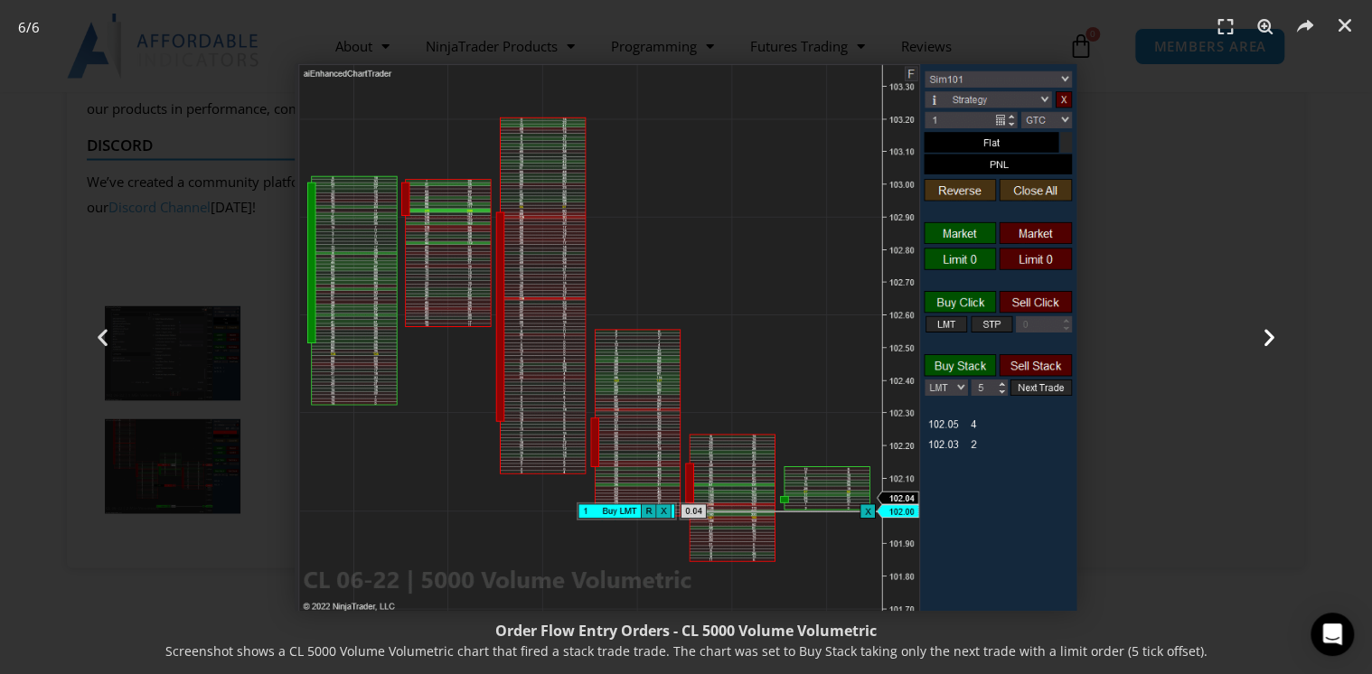
click at [1283, 341] on div "Next" at bounding box center [1269, 337] width 206 height 674
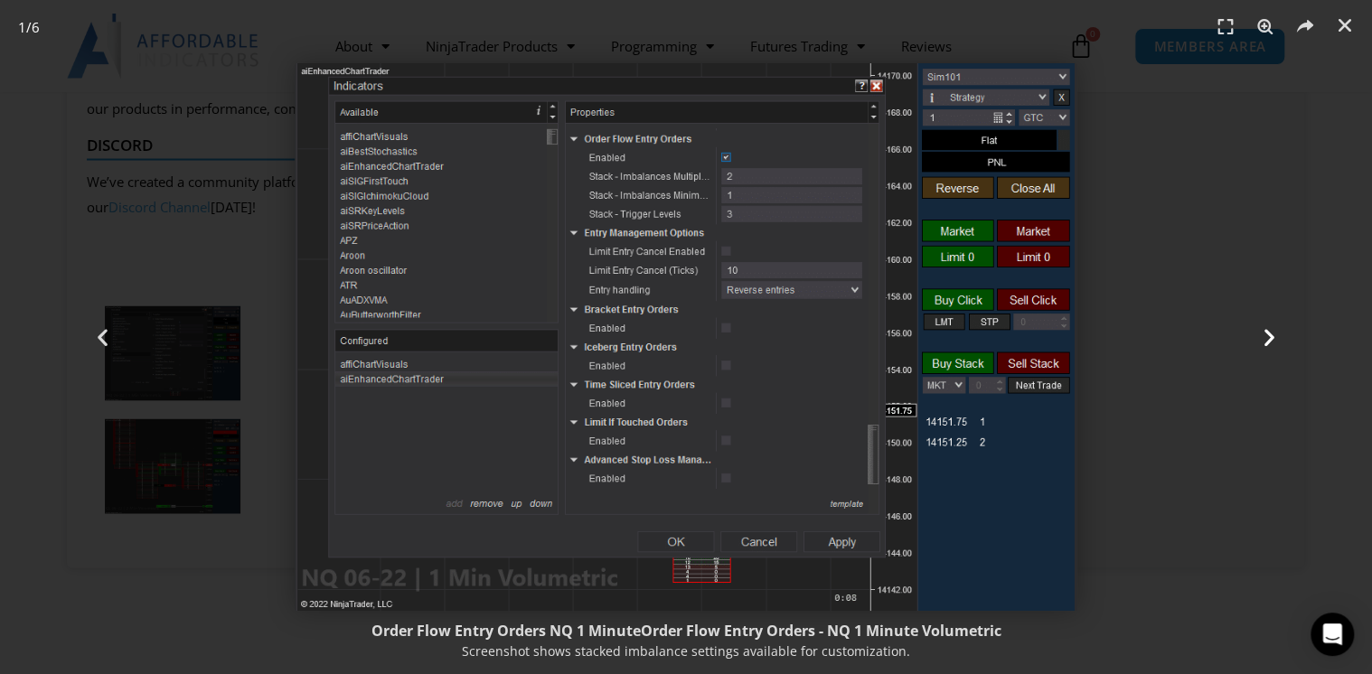
click at [1283, 341] on div "Next" at bounding box center [1269, 337] width 206 height 674
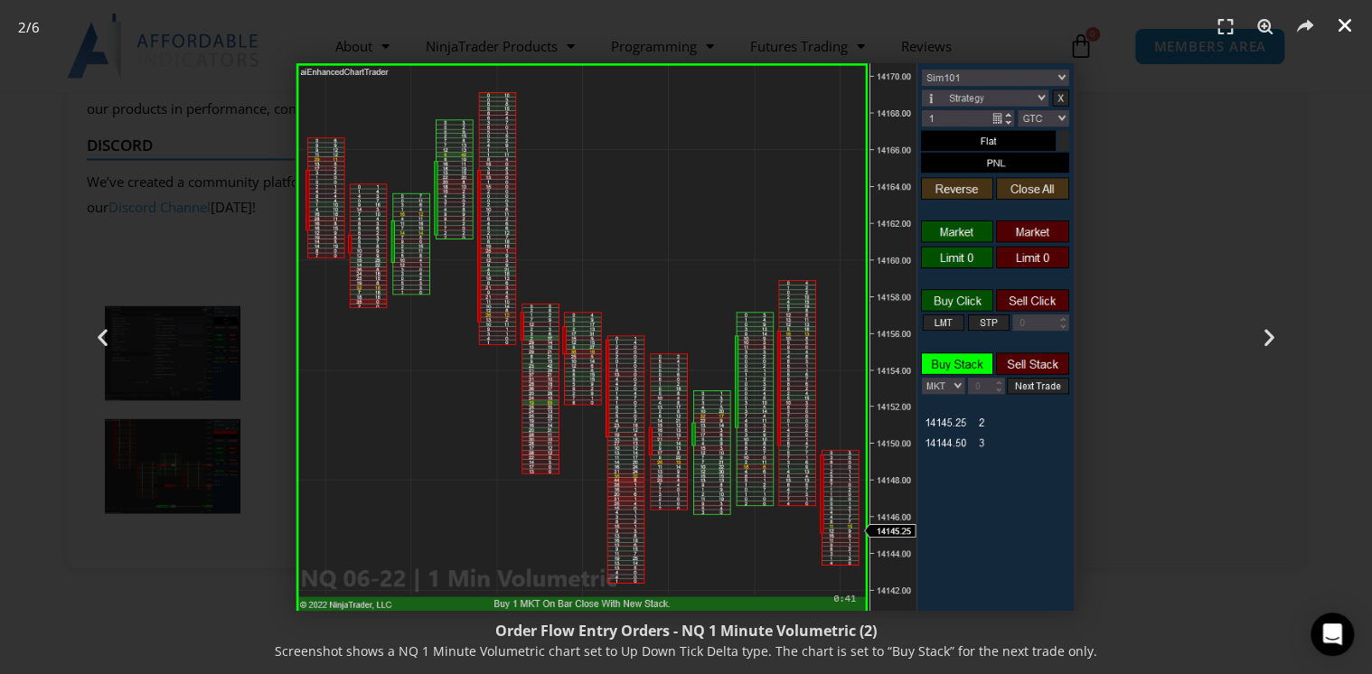
click at [1346, 19] on icon "Close (Esc)" at bounding box center [1345, 25] width 18 height 18
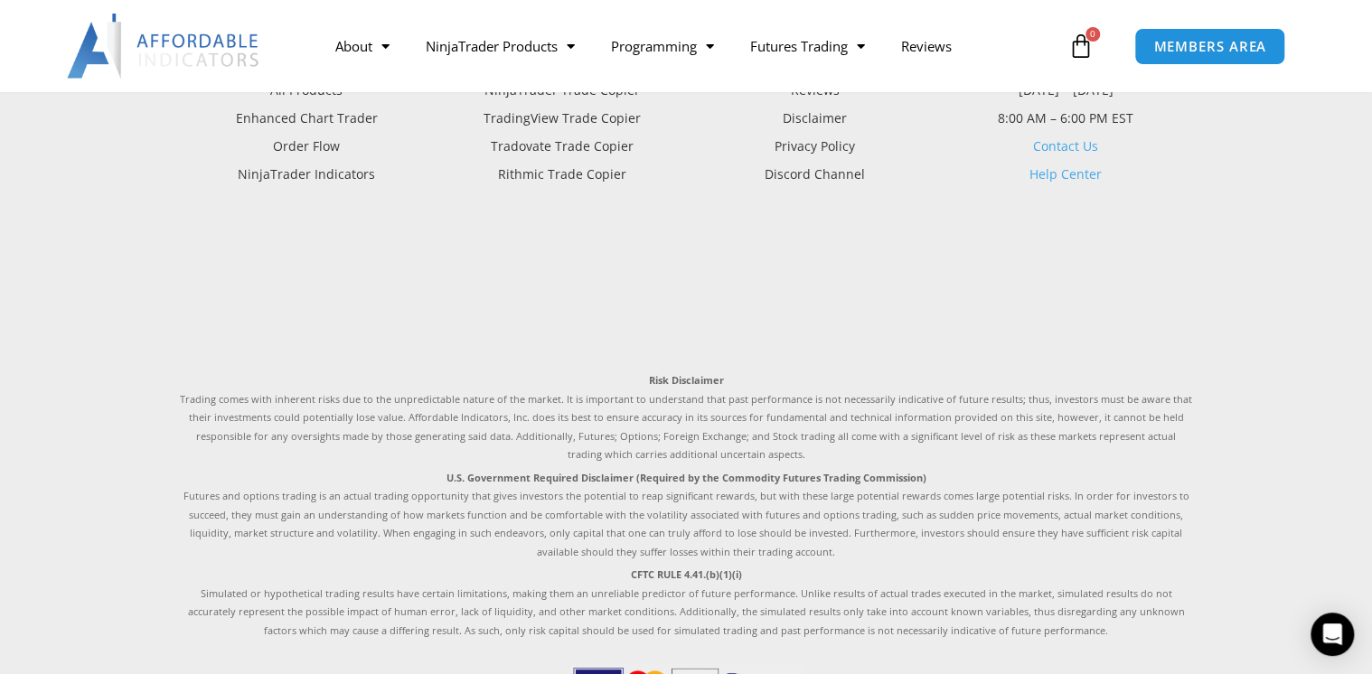
scroll to position [2747, 0]
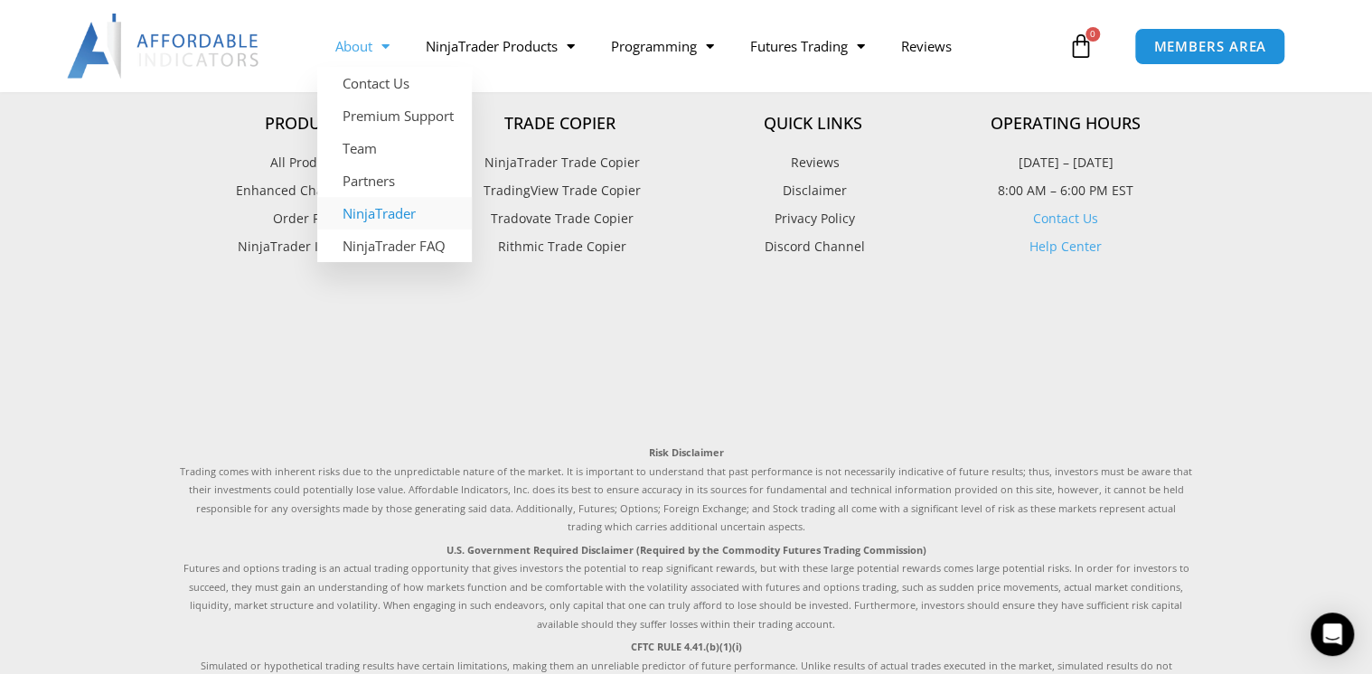
click at [414, 205] on link "NinjaTrader" at bounding box center [394, 213] width 155 height 33
